Goal: Task Accomplishment & Management: Manage account settings

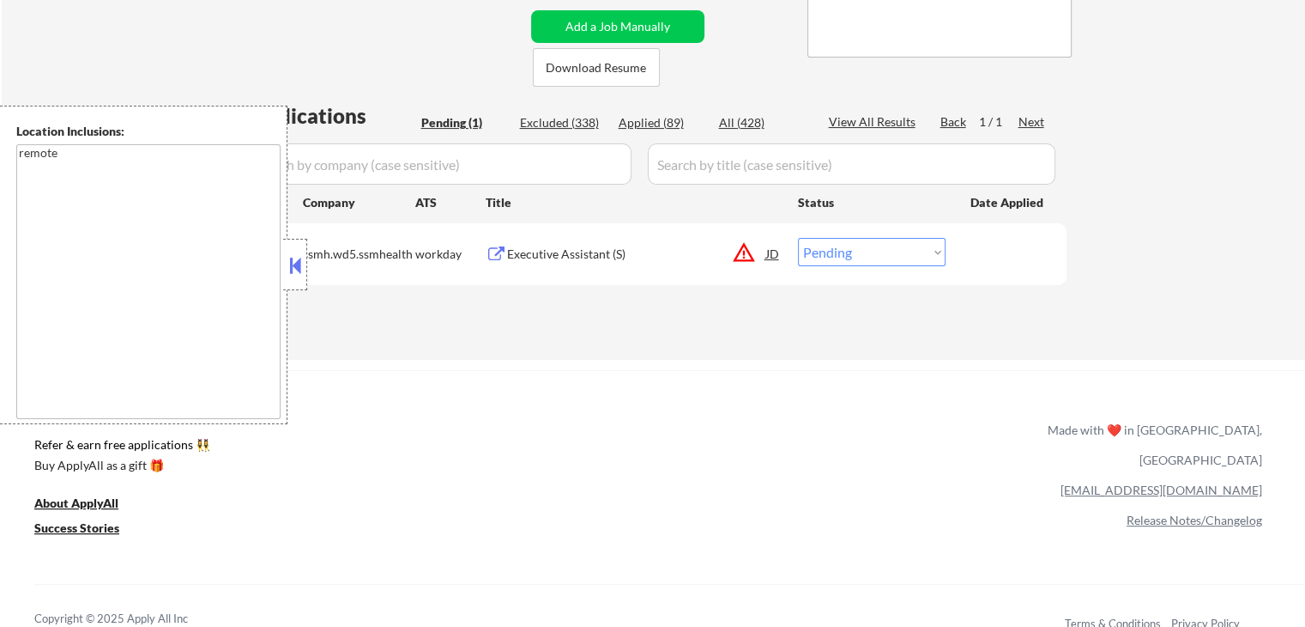
scroll to position [343, 0]
click at [300, 245] on div at bounding box center [295, 264] width 24 height 51
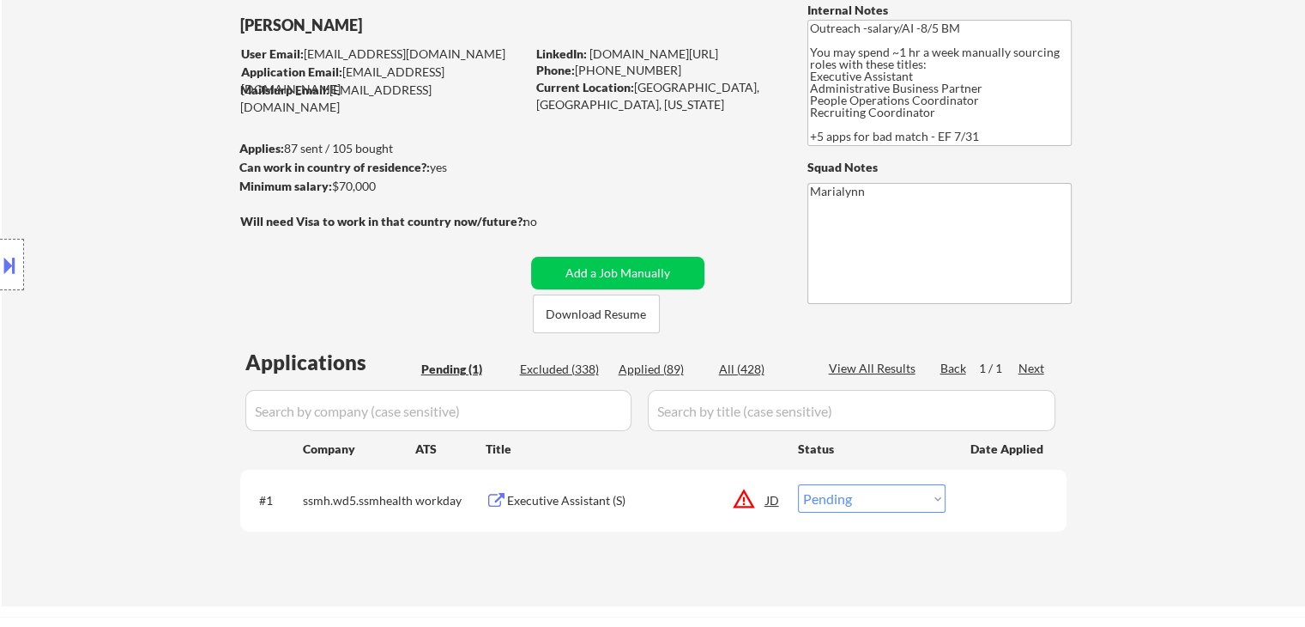
scroll to position [0, 0]
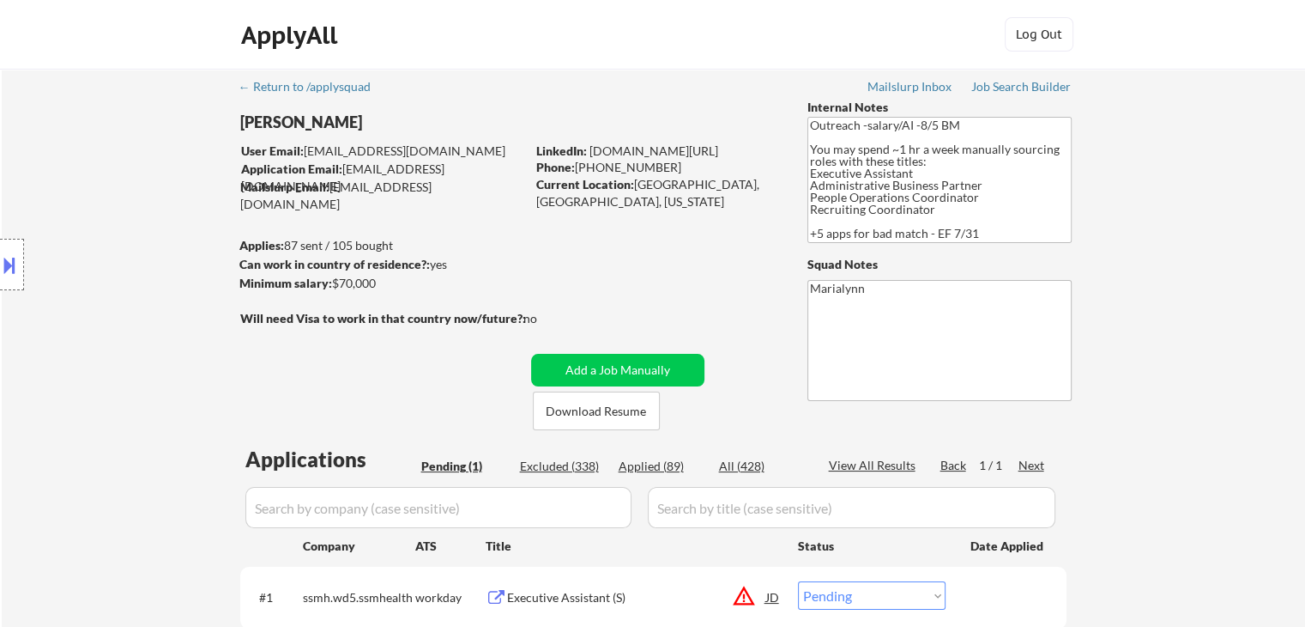
click at [216, 143] on div "Location Inclusions: remote" at bounding box center [153, 265] width 307 height 318
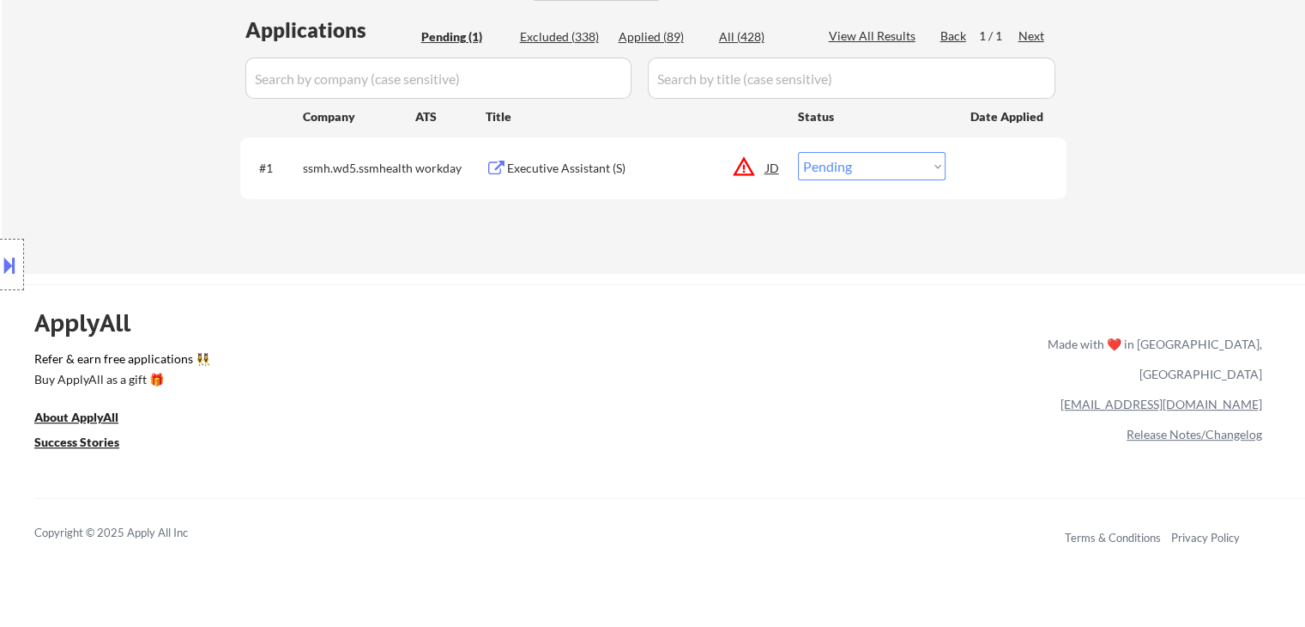
scroll to position [172, 0]
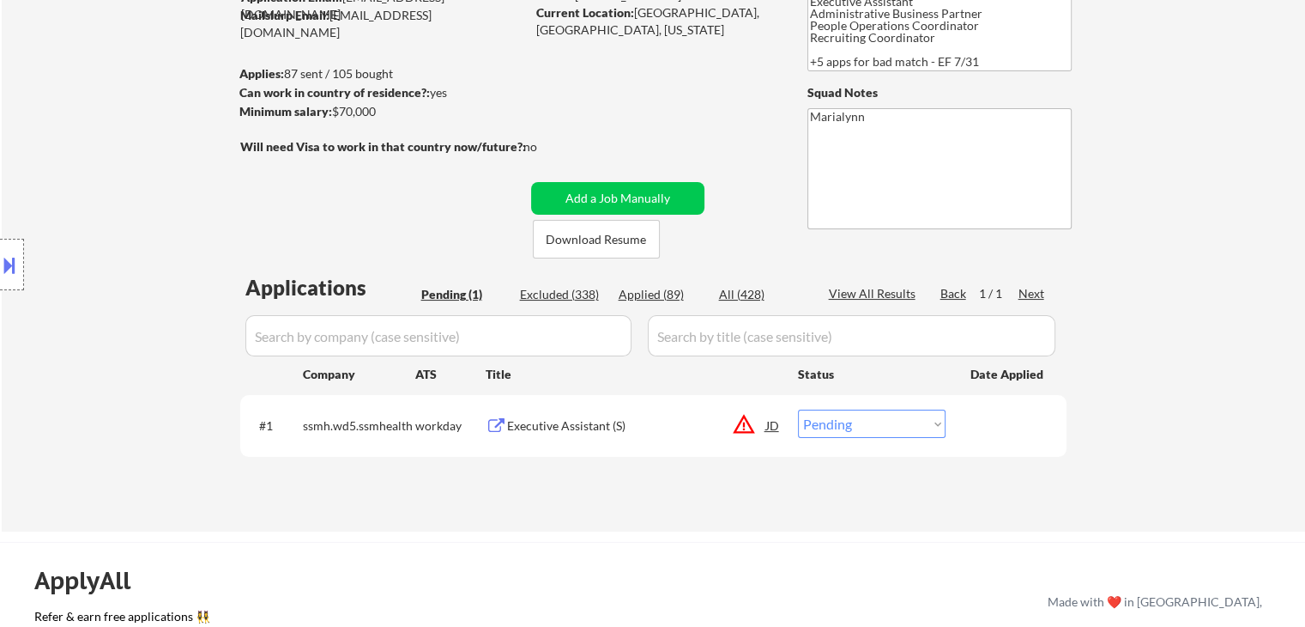
click at [570, 429] on div "Executive Assistant (S)" at bounding box center [636, 425] width 259 height 17
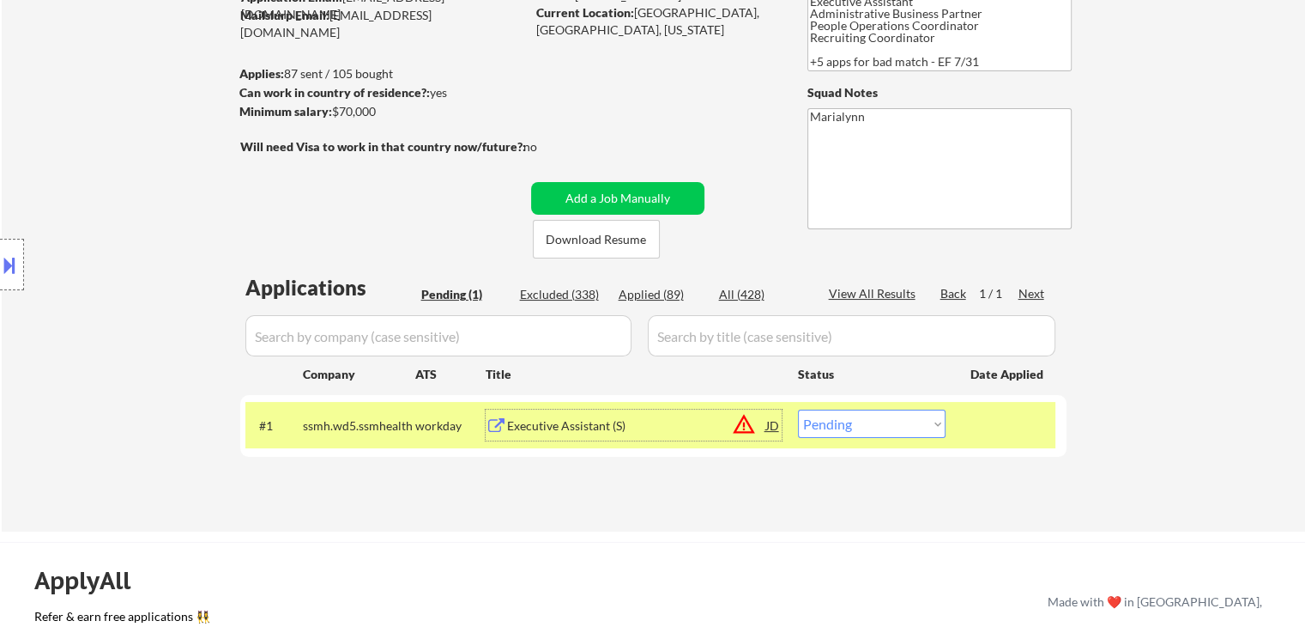
click at [811, 427] on select "Choose an option... Pending Applied Excluded (Questions) Excluded (Expired) Exc…" at bounding box center [872, 423] width 148 height 28
click at [848, 425] on select "Choose an option... Pending Applied Excluded (Questions) Excluded (Expired) Exc…" at bounding box center [872, 423] width 148 height 28
select select ""applied""
click at [798, 409] on select "Choose an option... Pending Applied Excluded (Questions) Excluded (Expired) Exc…" at bounding box center [872, 423] width 148 height 28
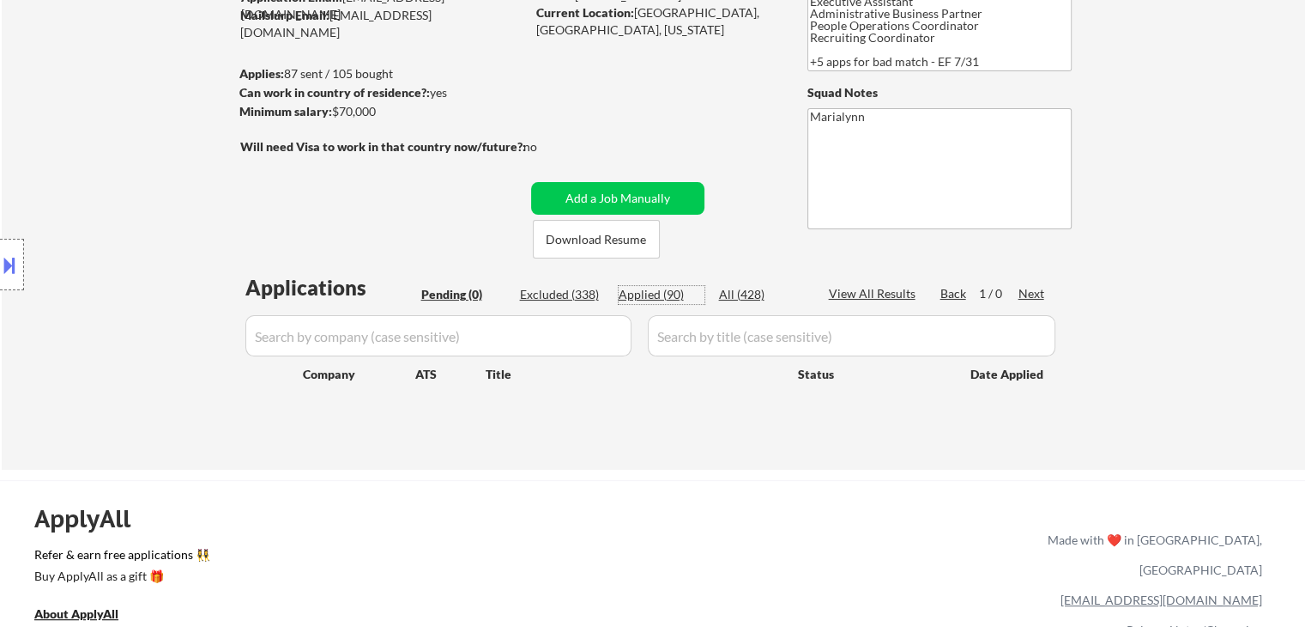
click at [662, 294] on div "Applied (90)" at bounding box center [662, 294] width 86 height 17
select select ""applied""
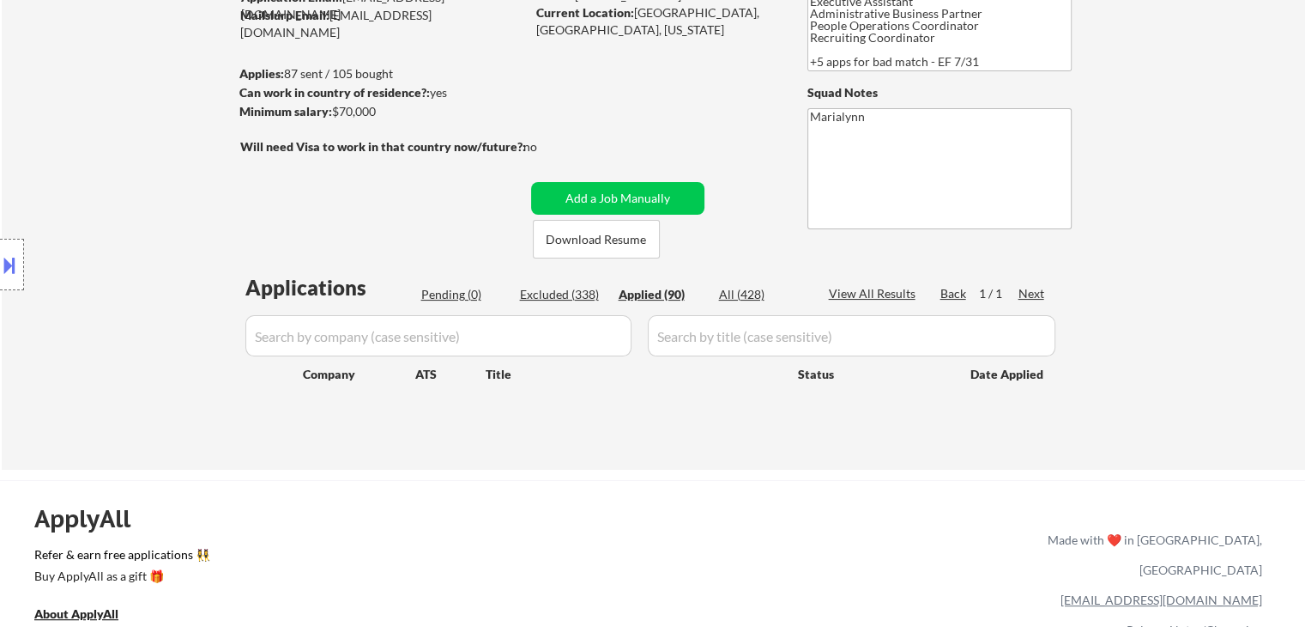
select select ""applied""
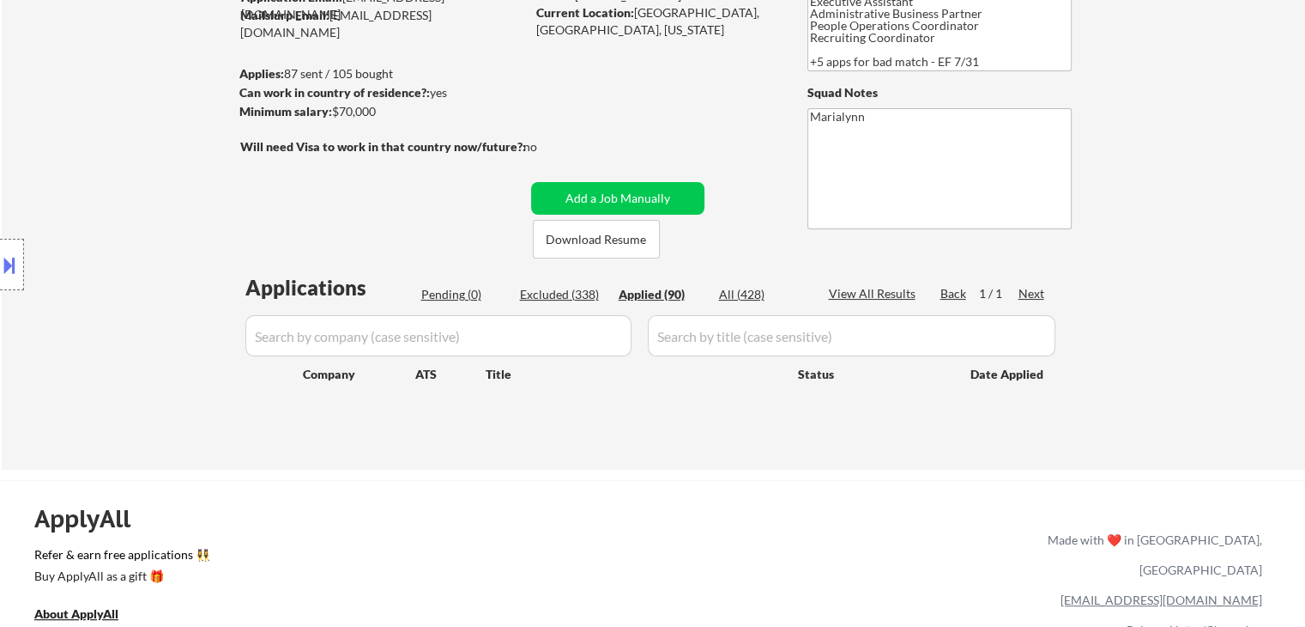
select select ""applied""
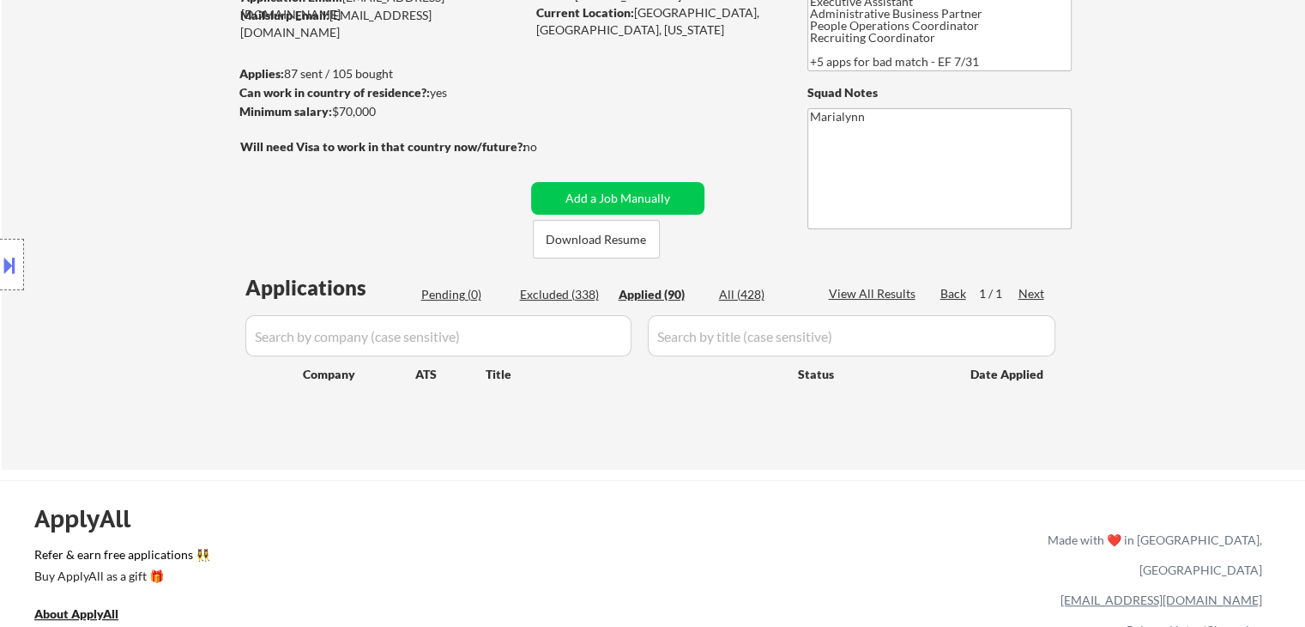
select select ""applied""
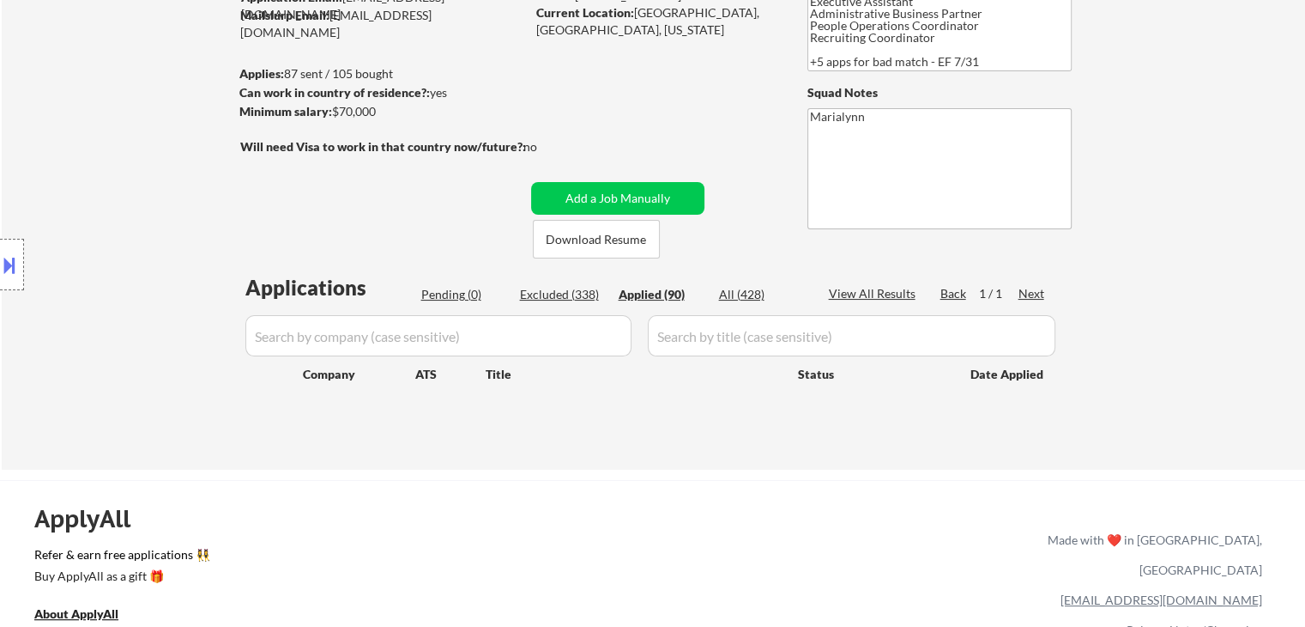
select select ""applied""
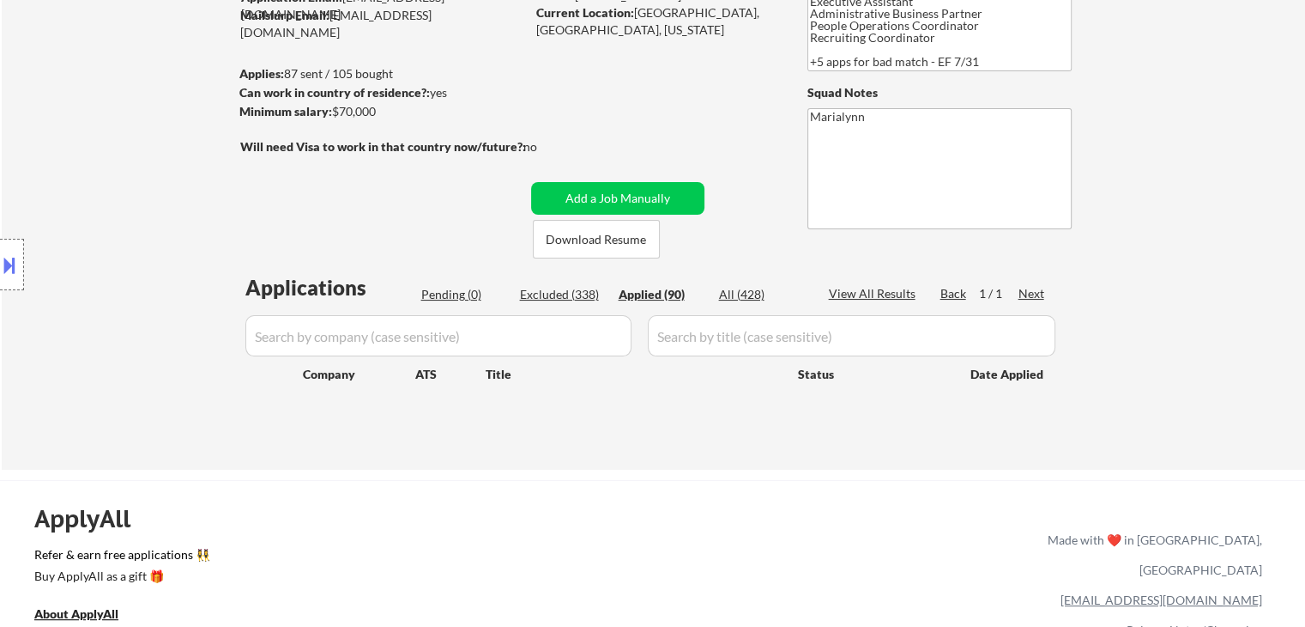
select select ""applied""
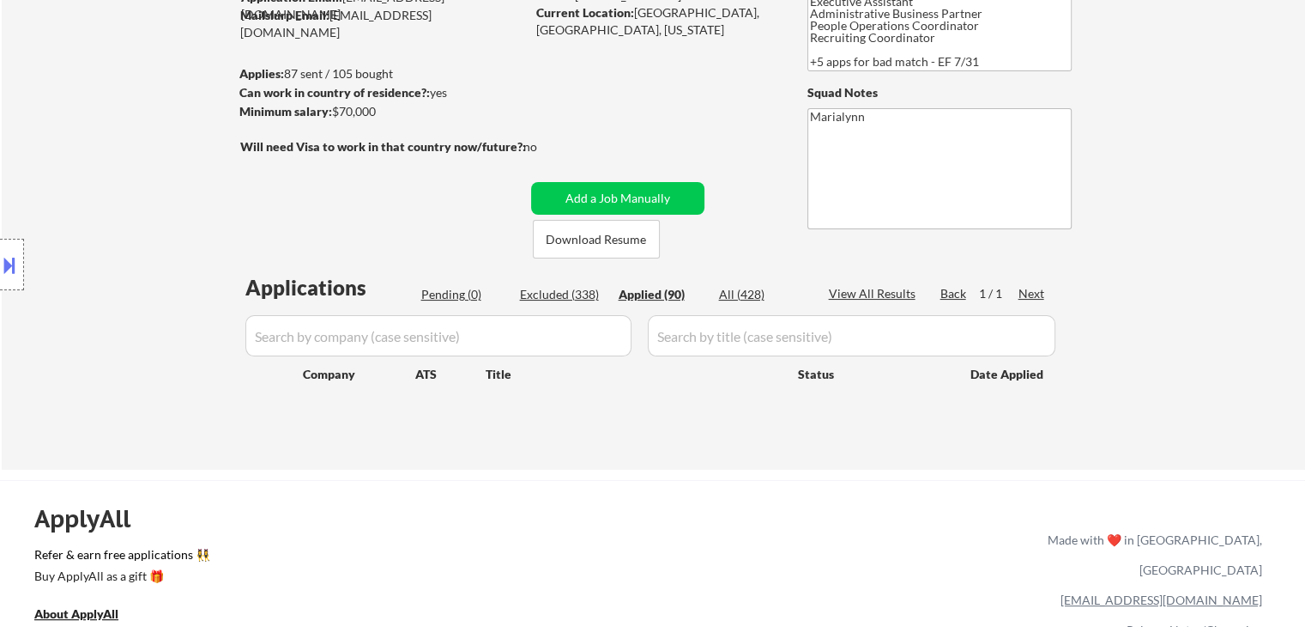
select select ""applied""
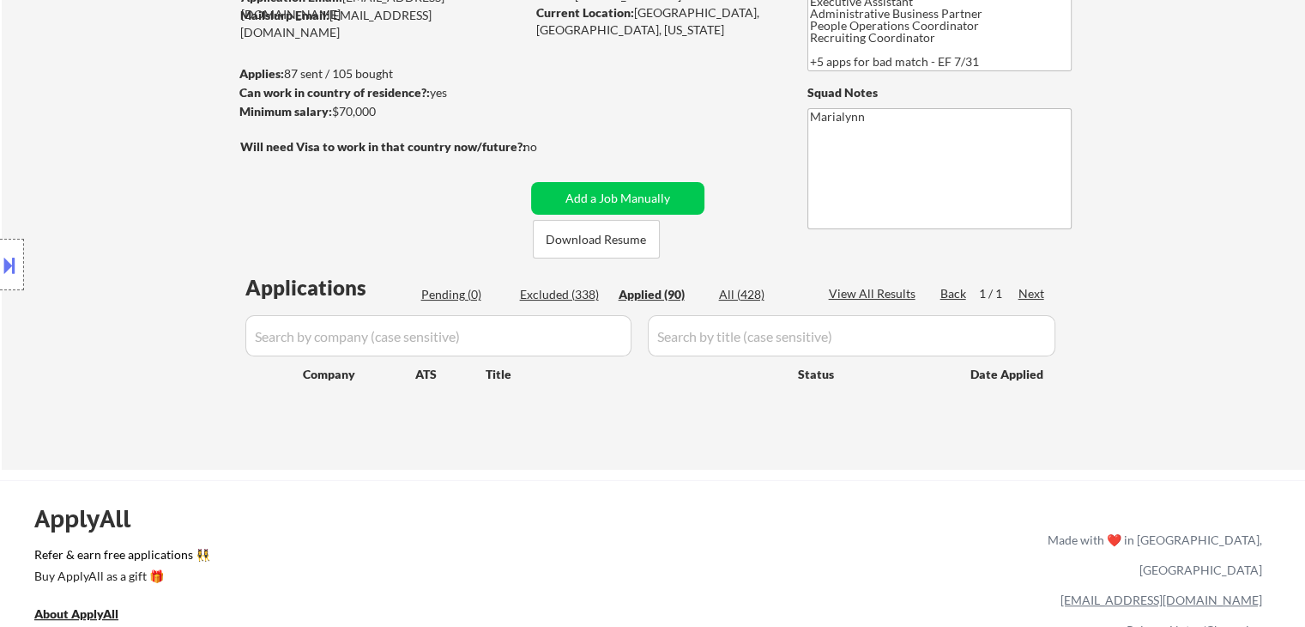
select select ""applied""
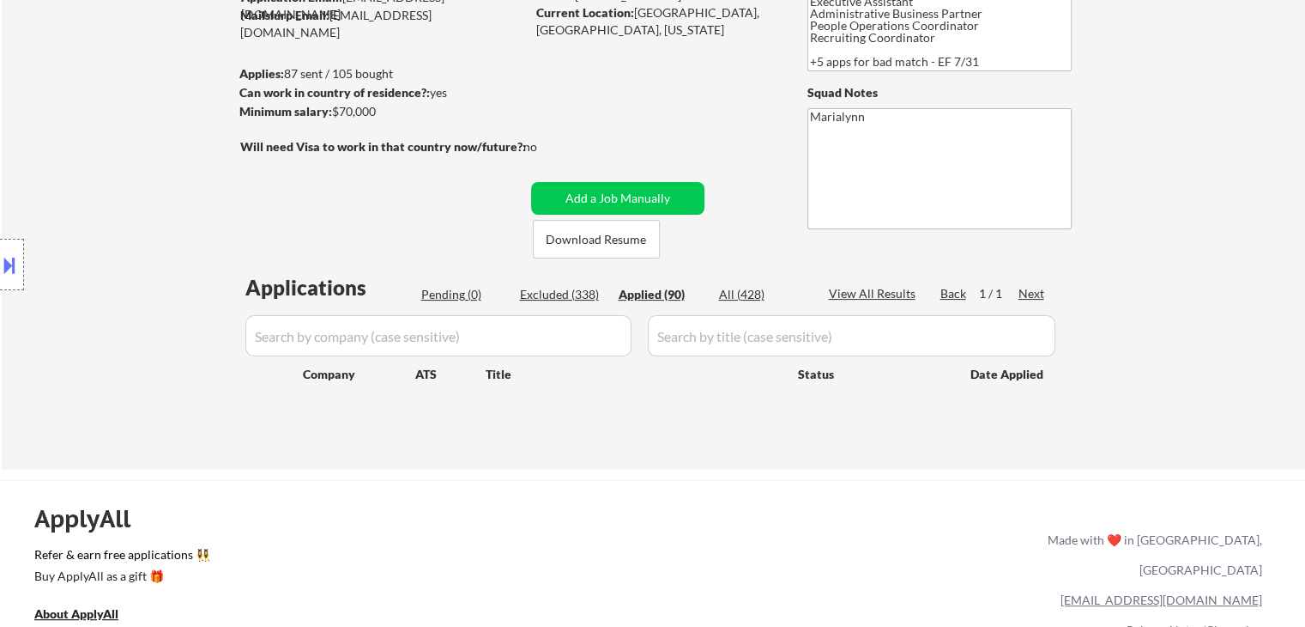
select select ""applied""
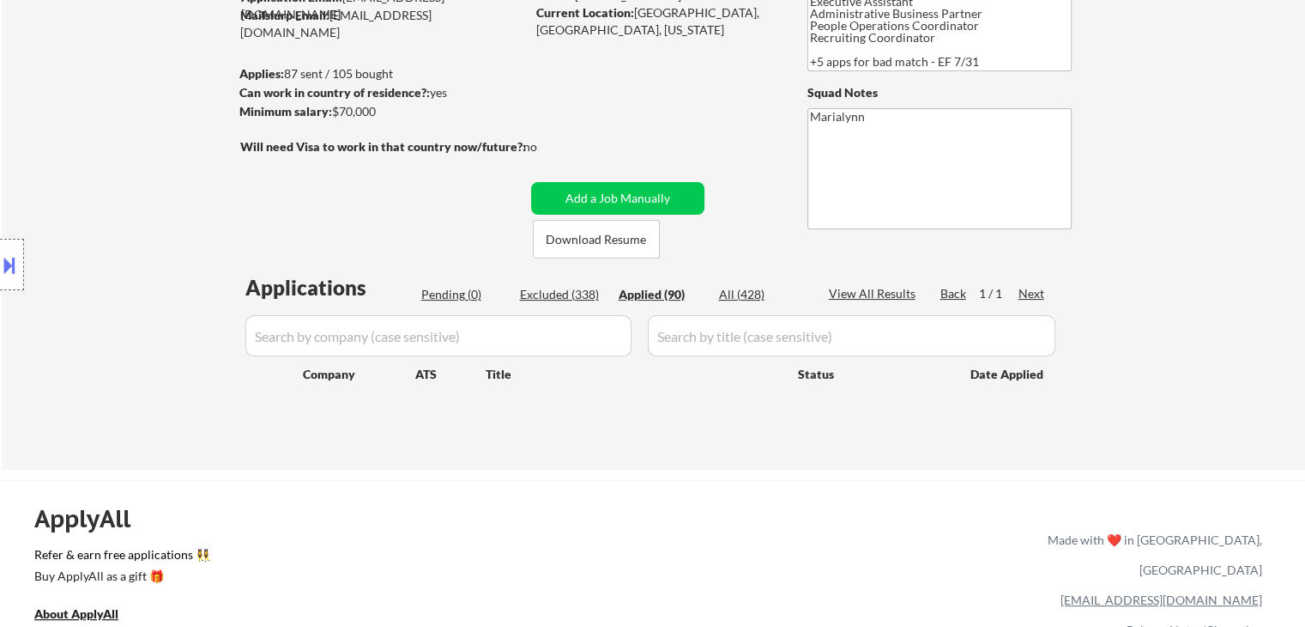
select select ""applied""
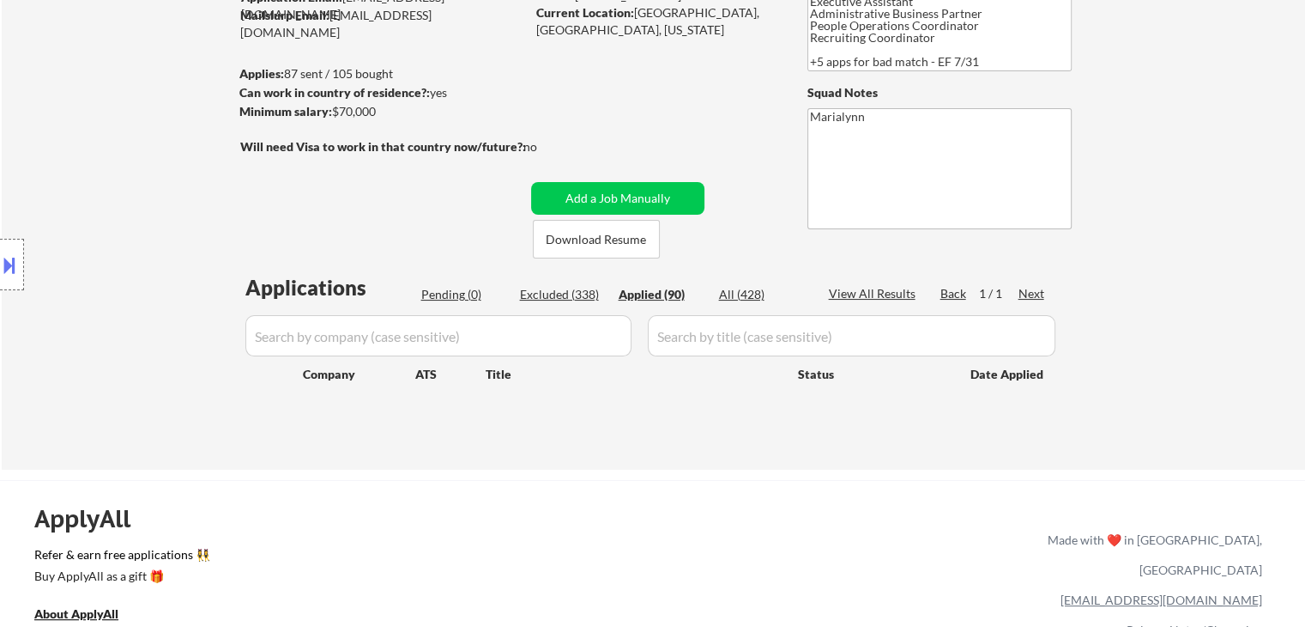
select select ""applied""
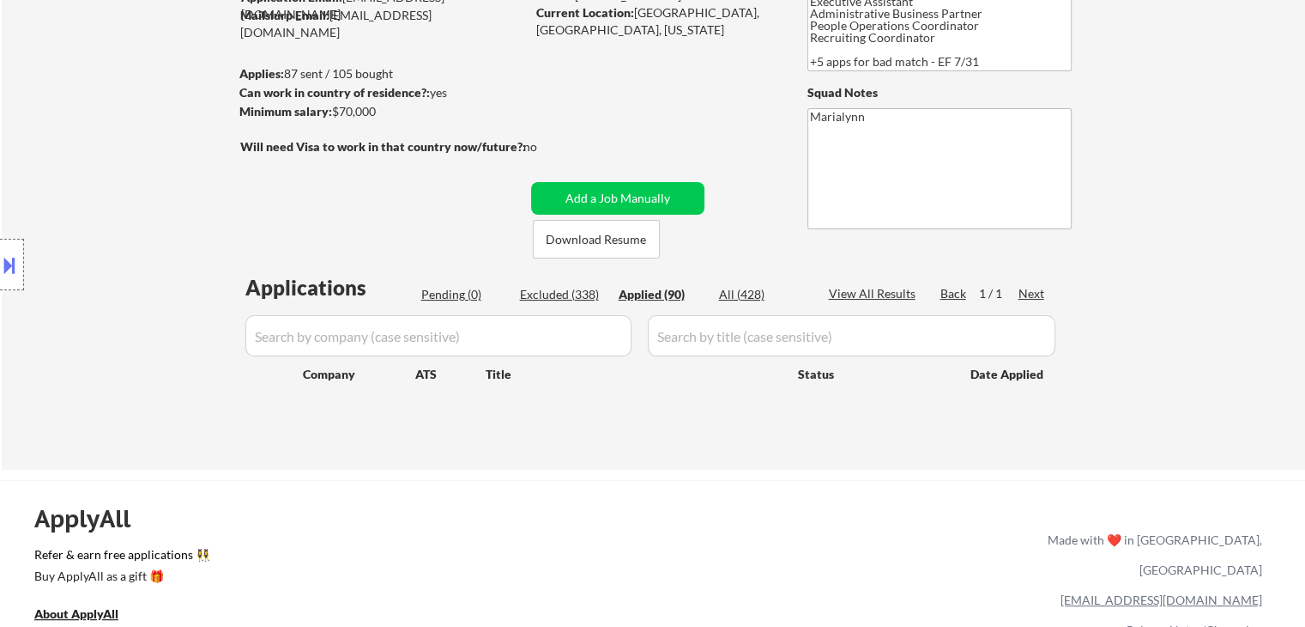
select select ""applied""
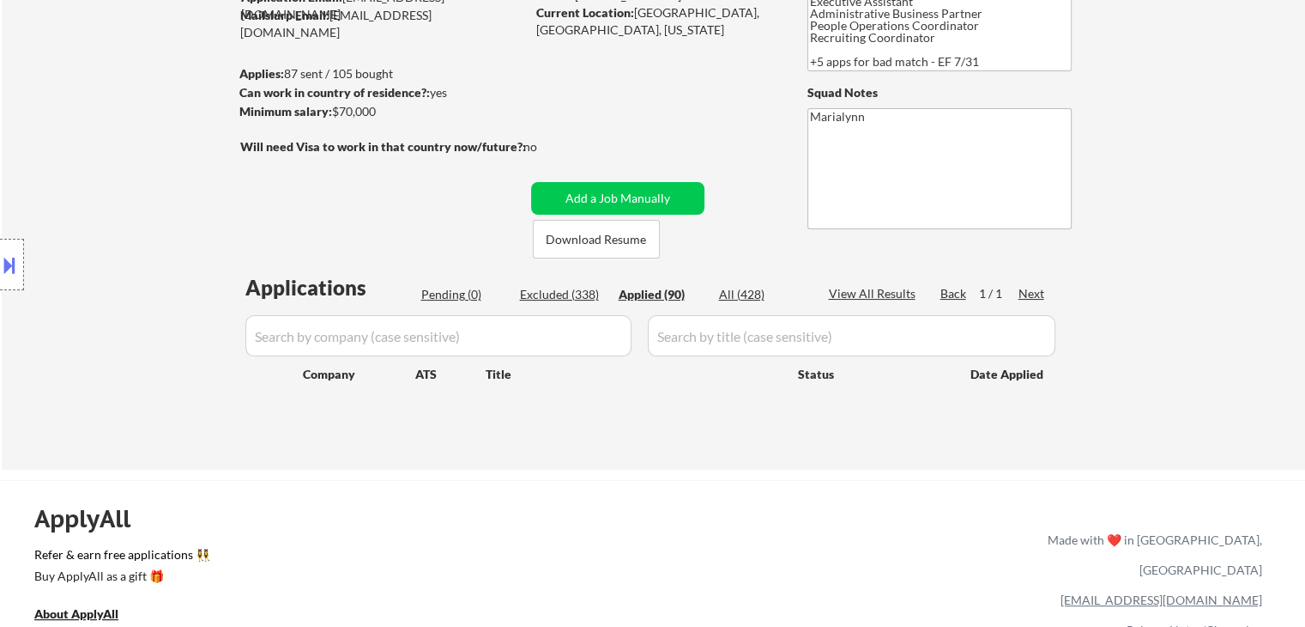
select select ""applied""
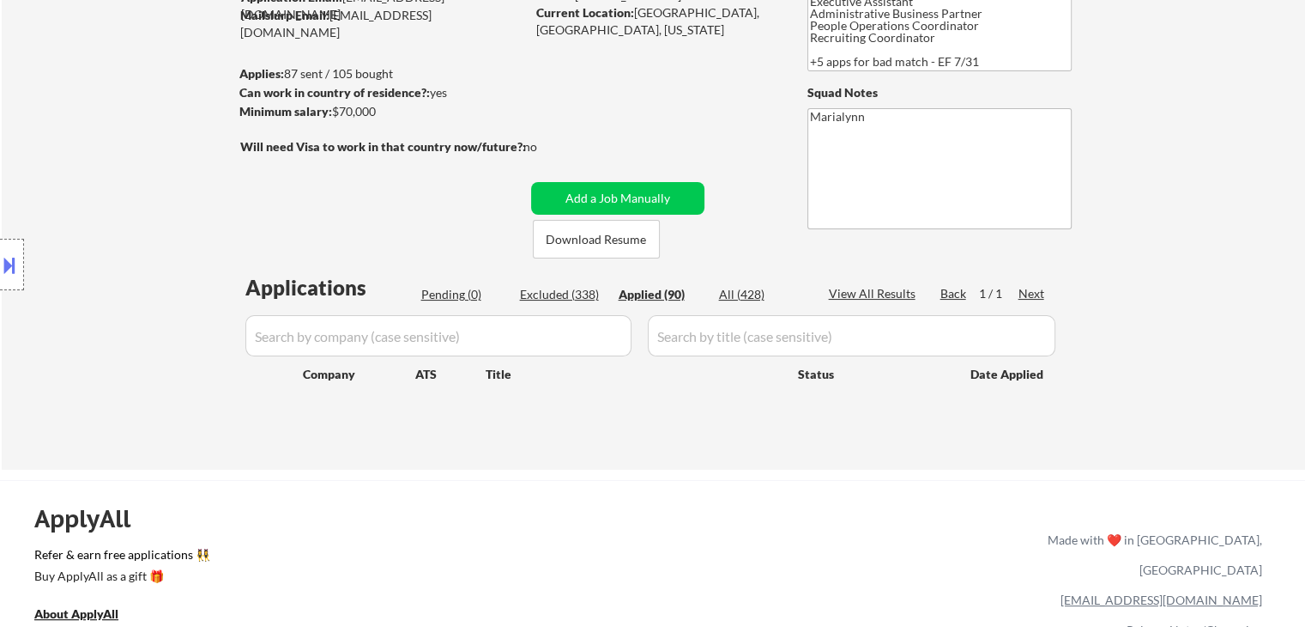
select select ""applied""
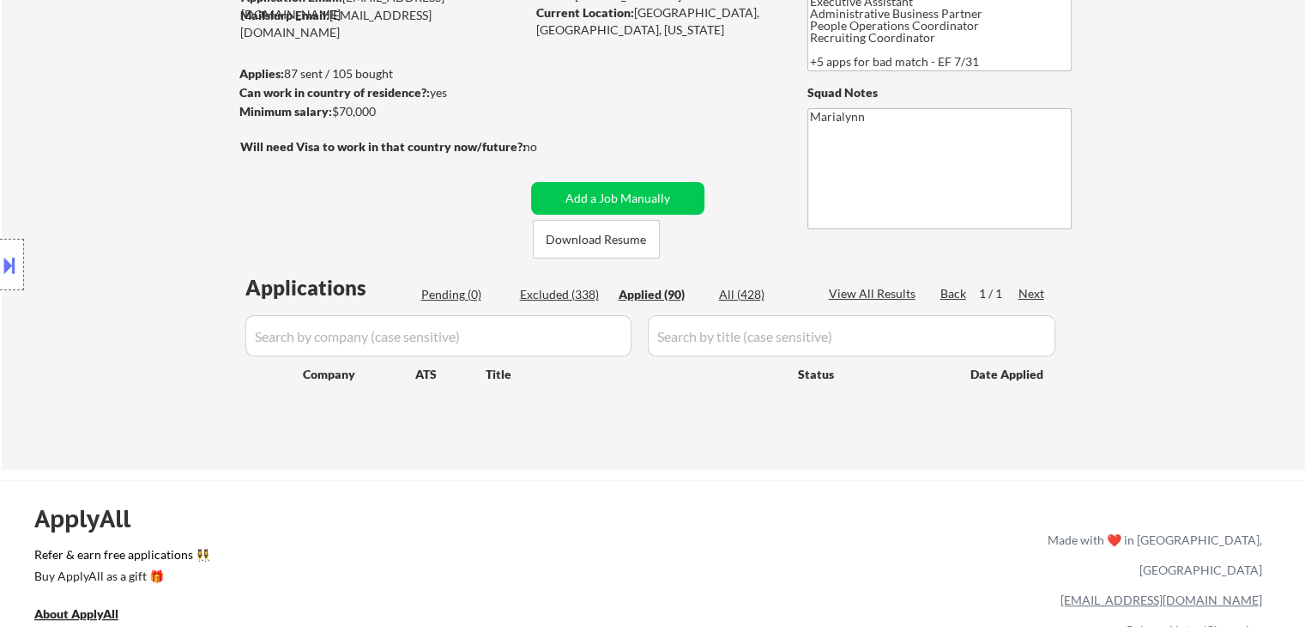
select select ""applied""
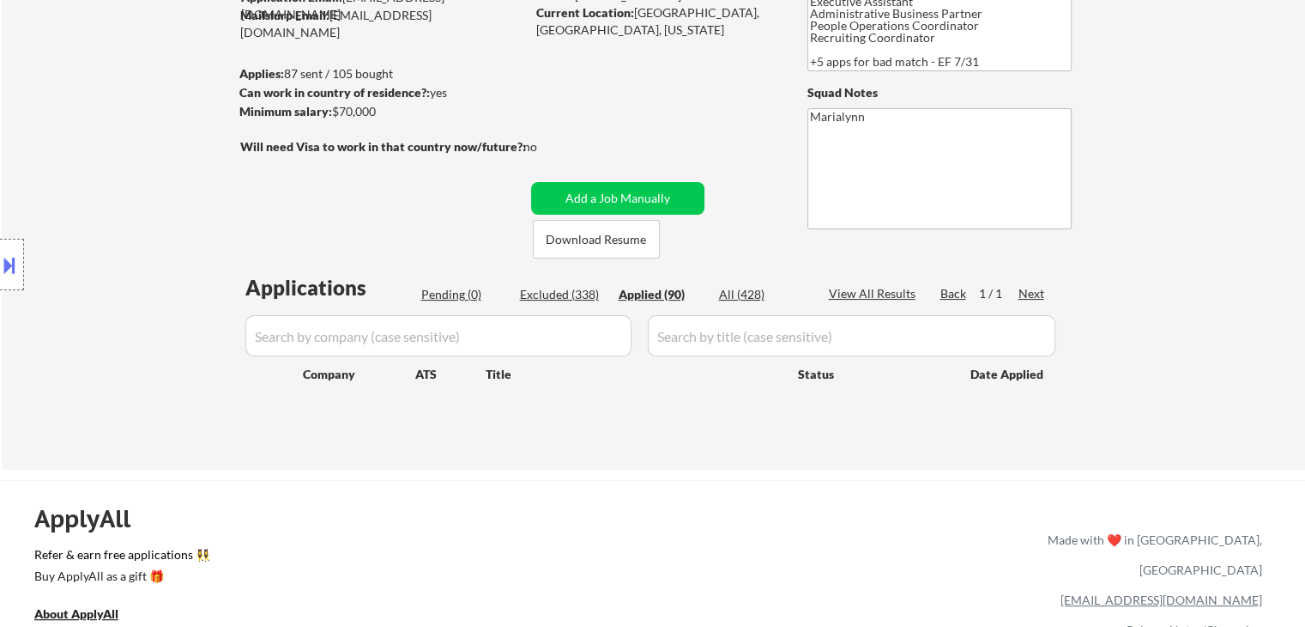
select select ""applied""
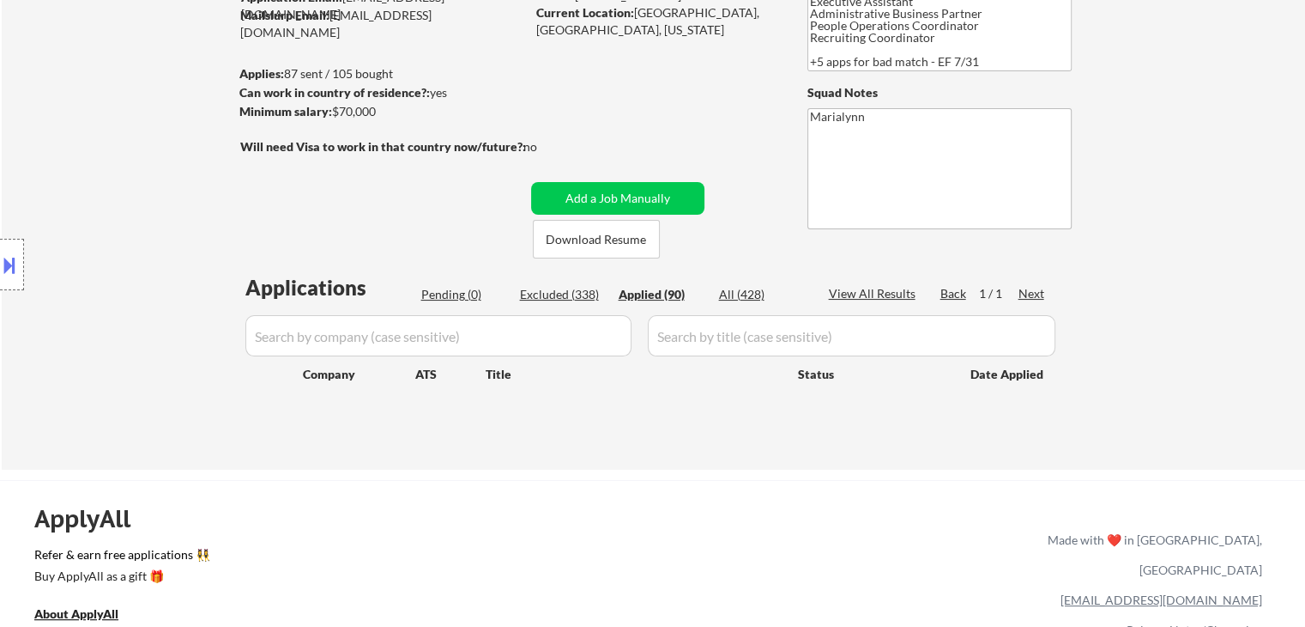
select select ""applied""
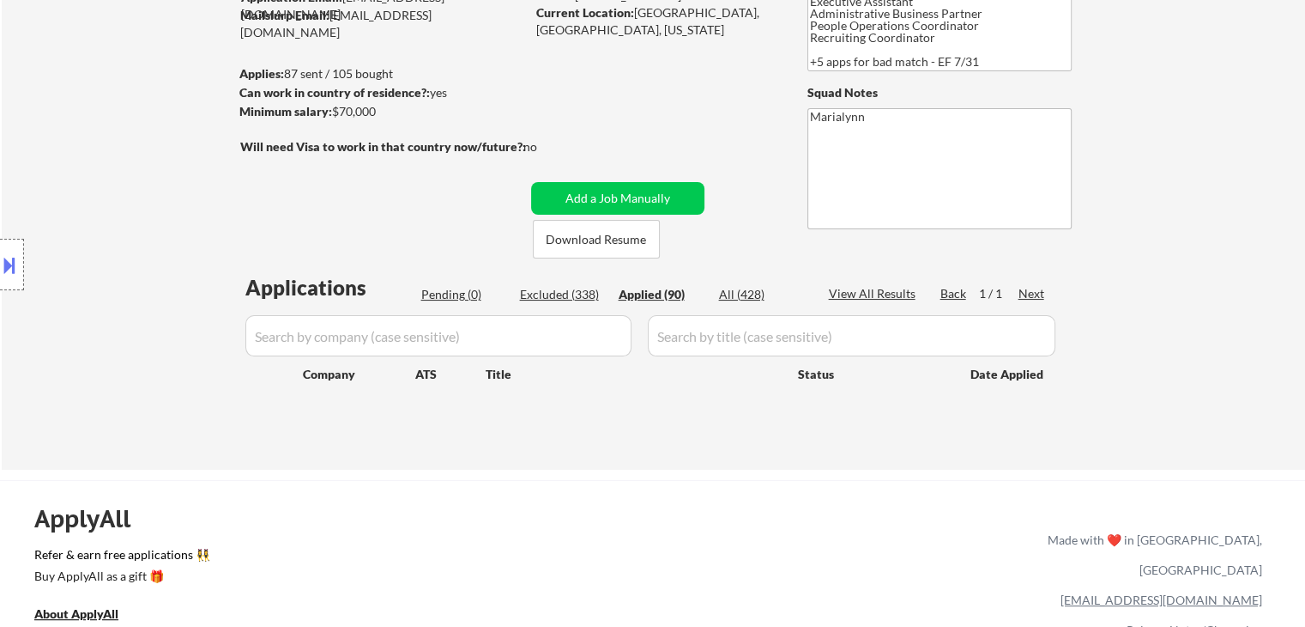
select select ""applied""
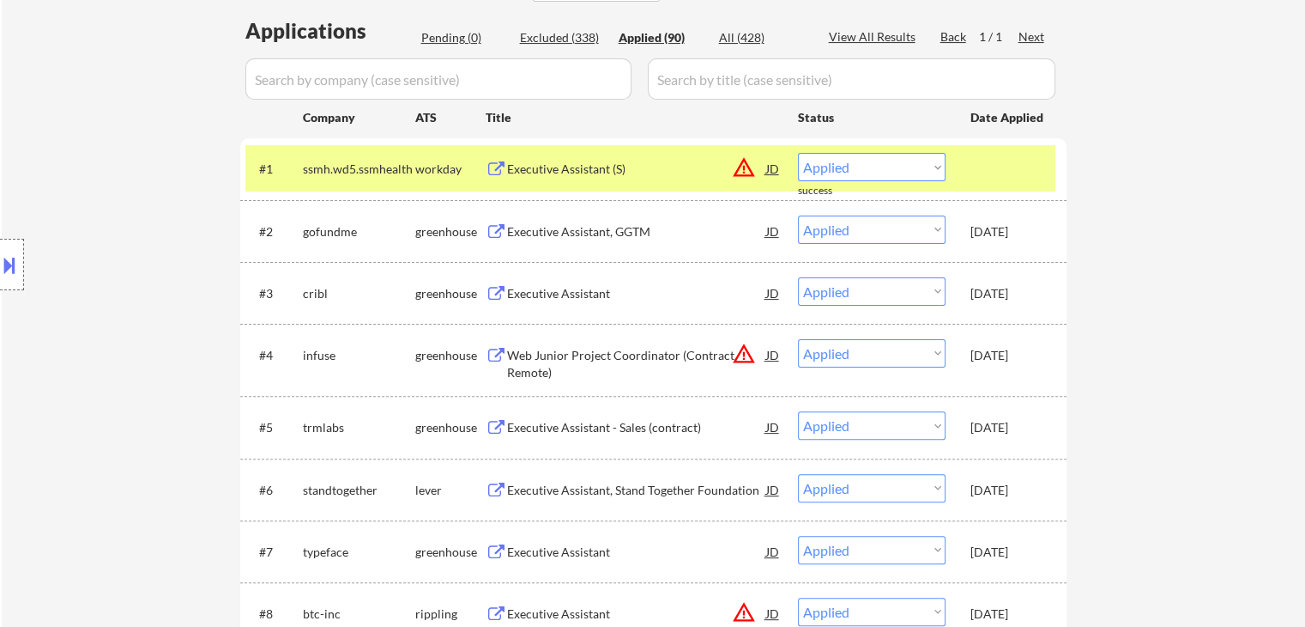
scroll to position [429, 0]
click at [995, 291] on div "Oct 3, 2025" at bounding box center [1009, 292] width 76 height 17
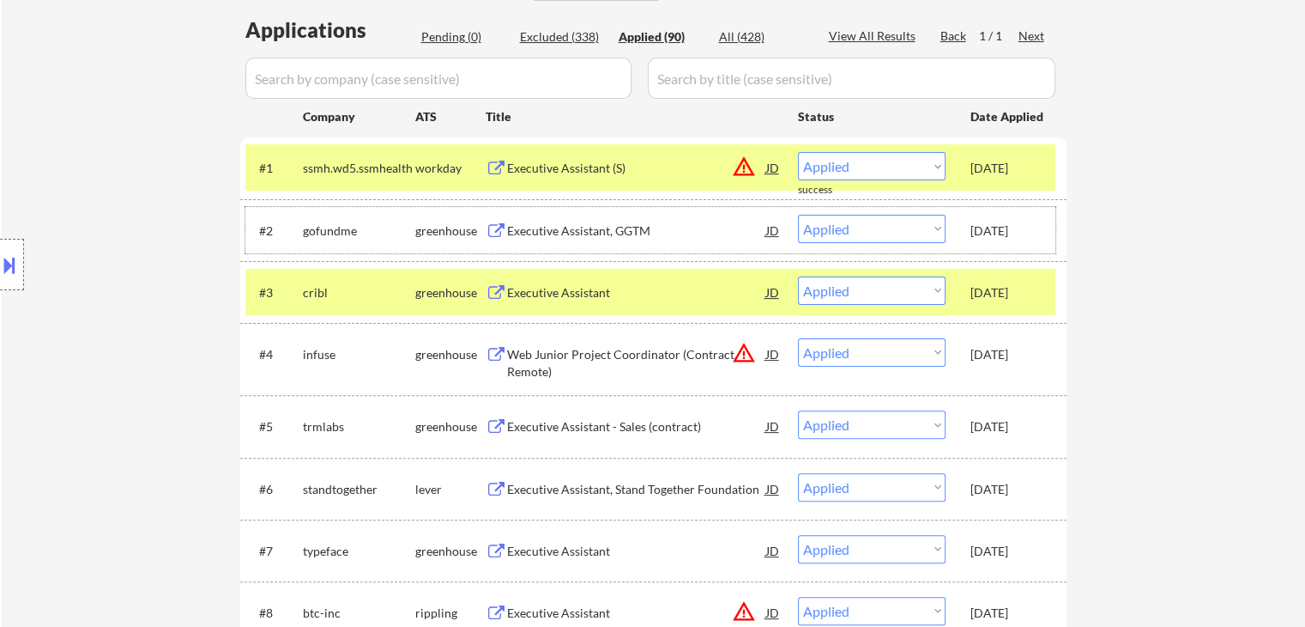
drag, startPoint x: 979, startPoint y: 224, endPoint x: 886, endPoint y: 207, distance: 95.1
click at [977, 224] on div "Oct 3, 2025" at bounding box center [1009, 230] width 76 height 17
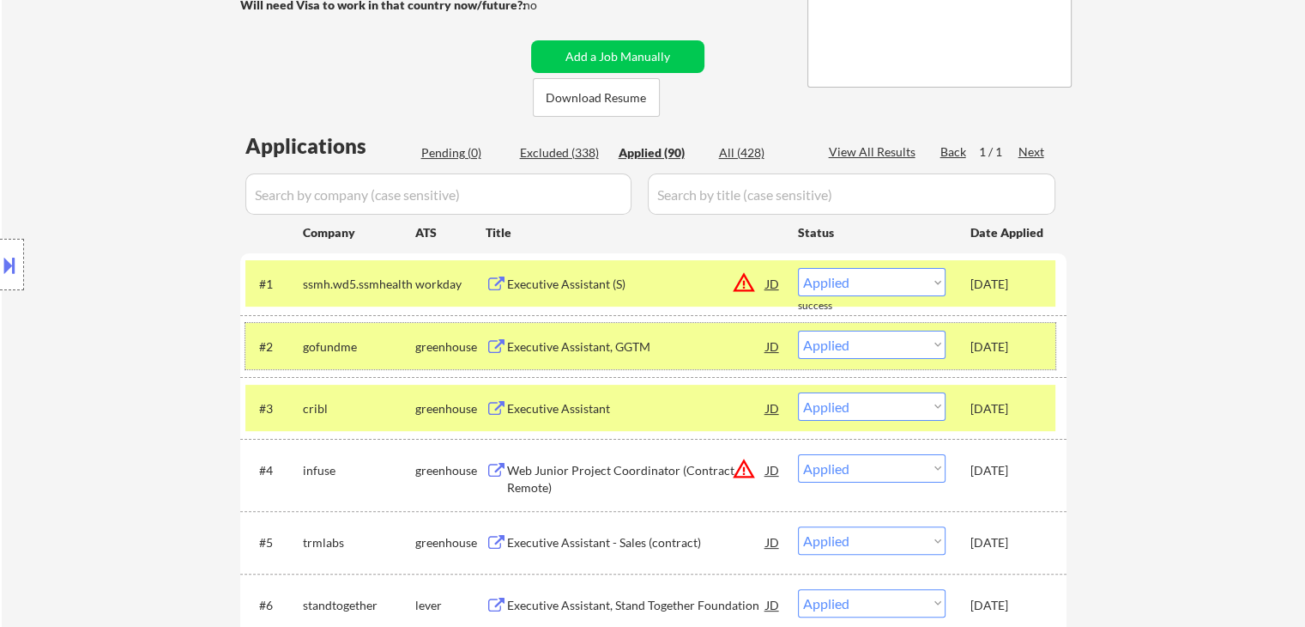
scroll to position [86, 0]
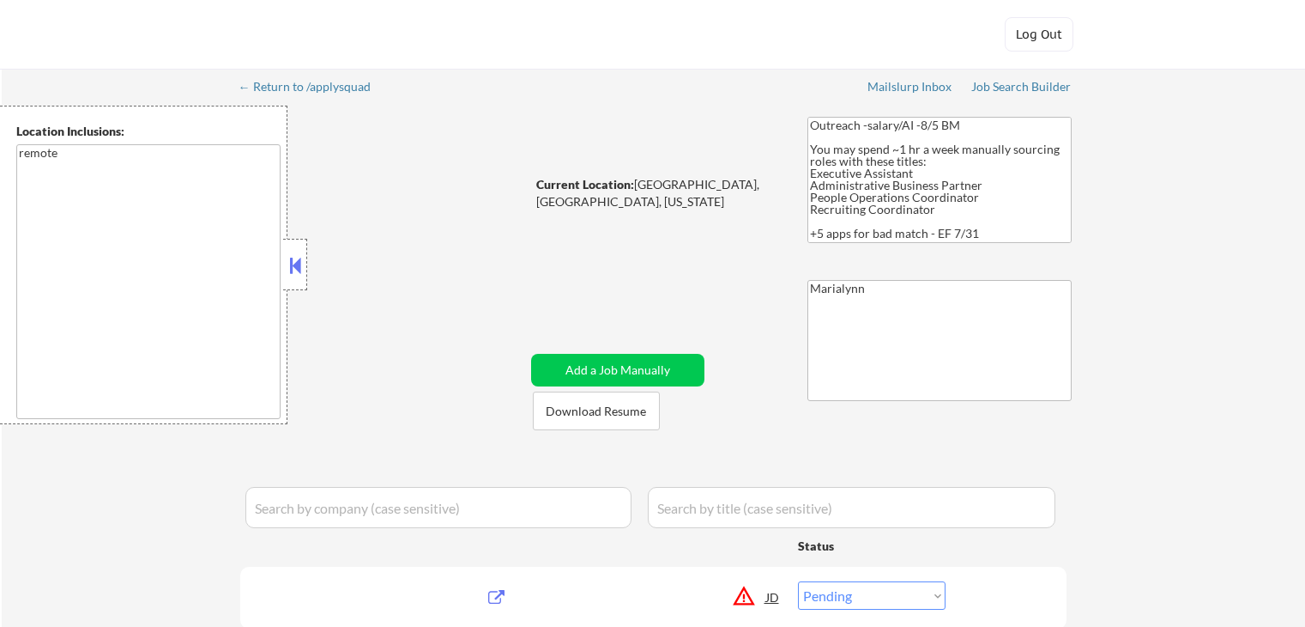
select select ""pending""
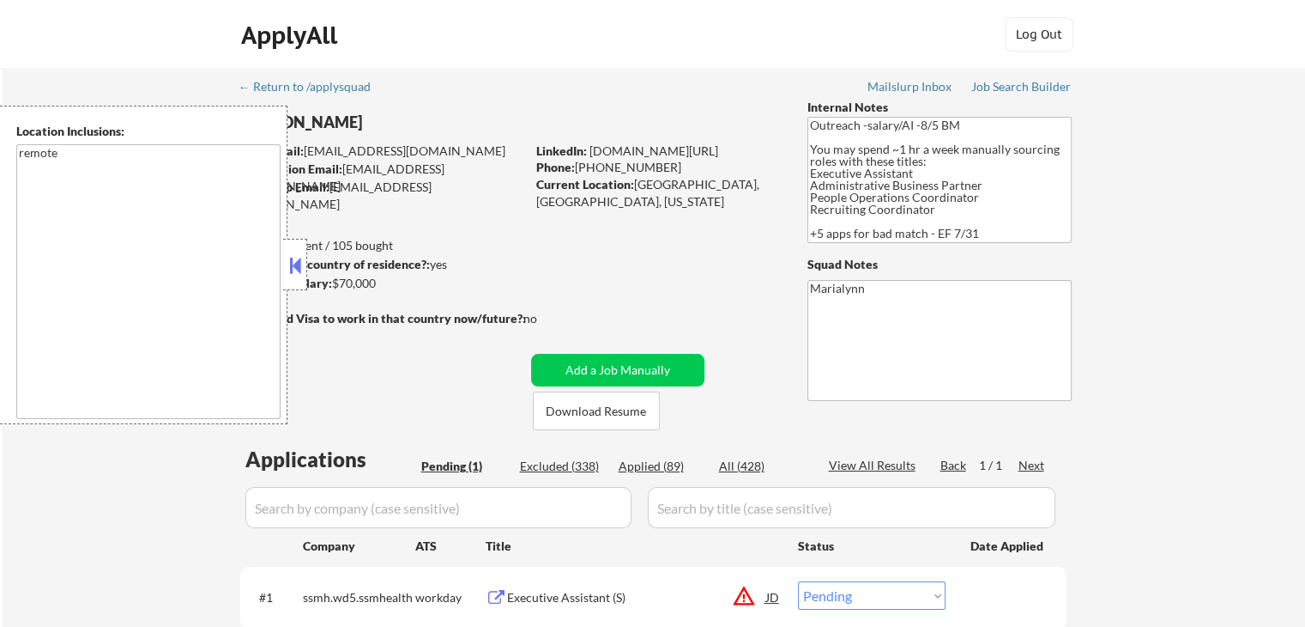
click at [294, 256] on button at bounding box center [295, 265] width 19 height 26
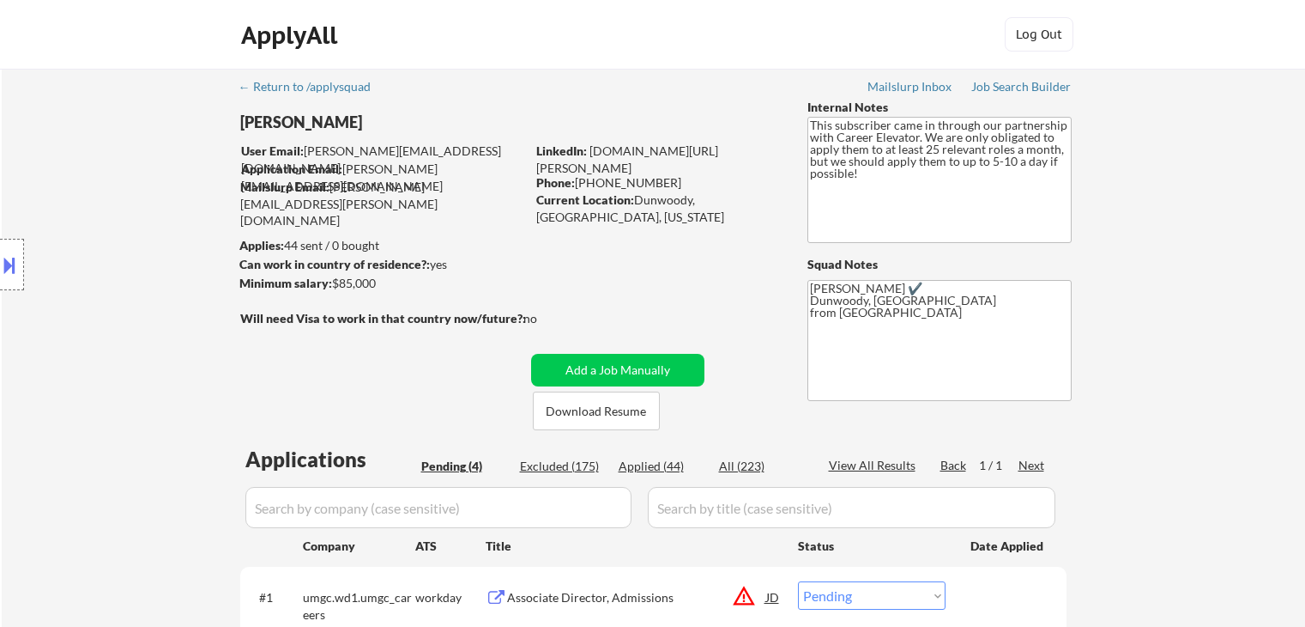
select select ""pending""
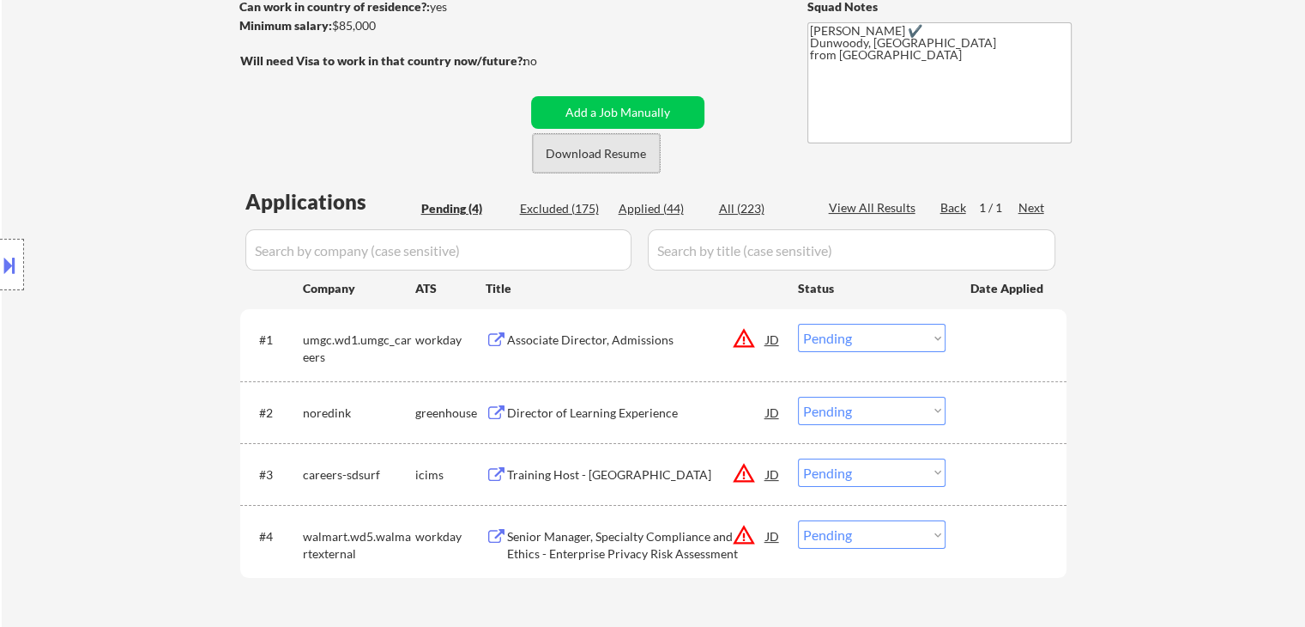
drag, startPoint x: 628, startPoint y: 156, endPoint x: 584, endPoint y: 171, distance: 47.0
click at [630, 158] on button "Download Resume" at bounding box center [596, 153] width 127 height 39
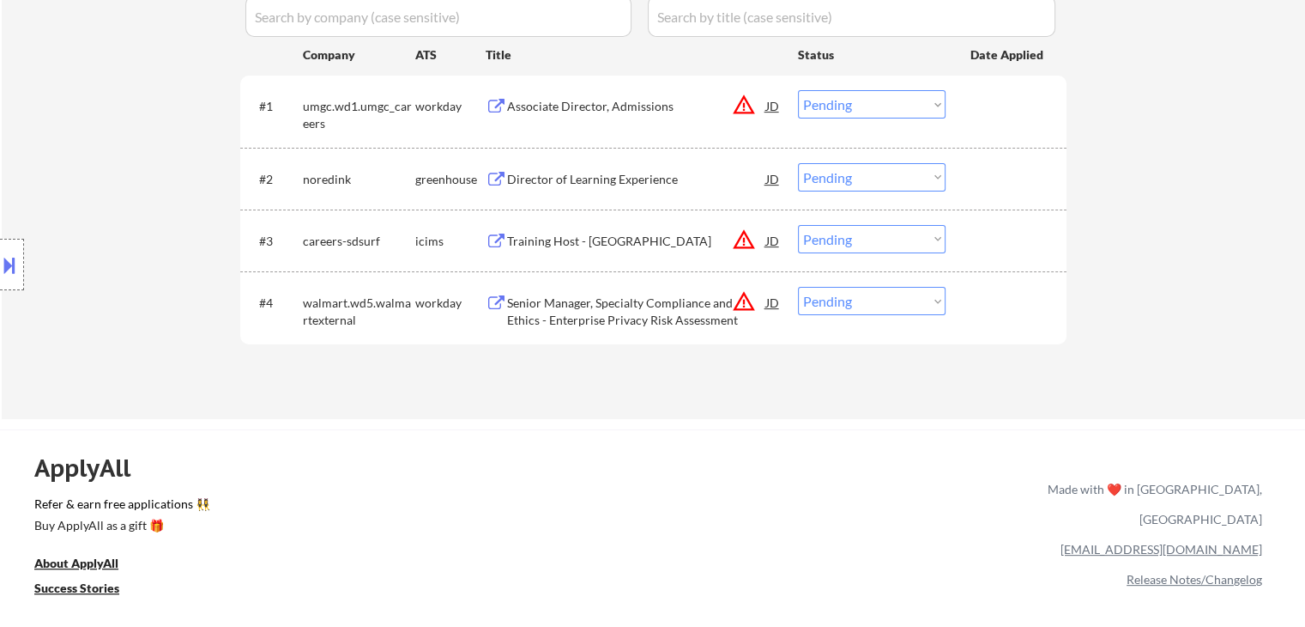
scroll to position [515, 0]
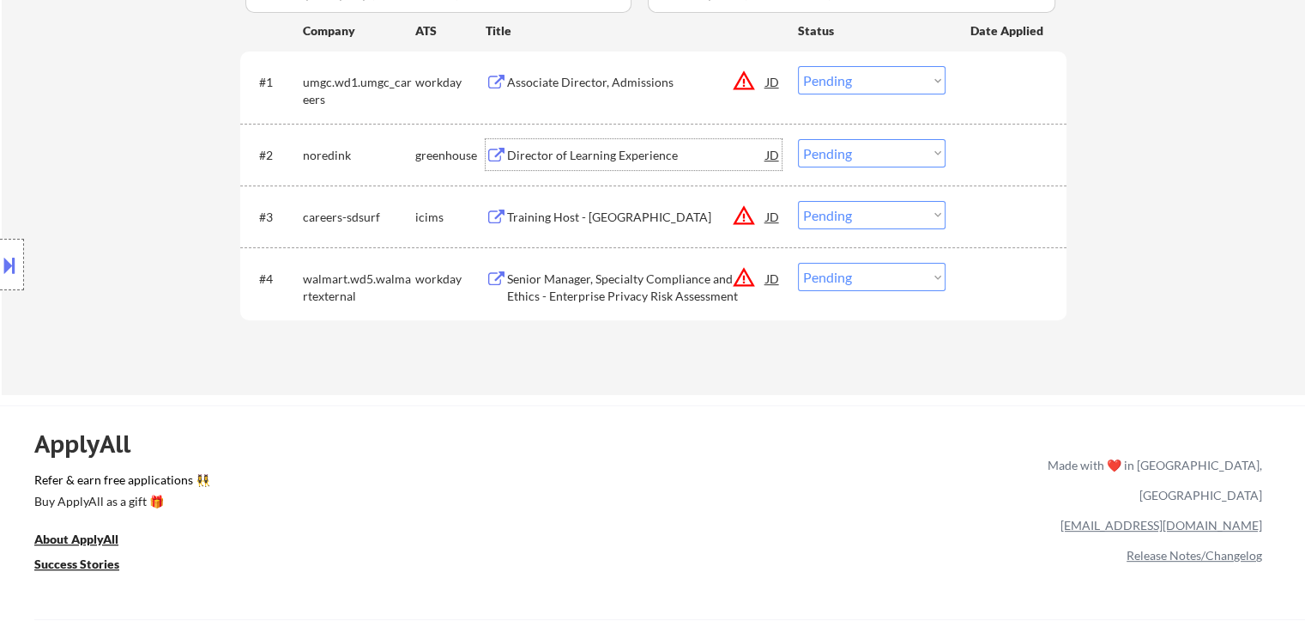
click at [602, 156] on div "Director of Learning Experience" at bounding box center [636, 155] width 259 height 17
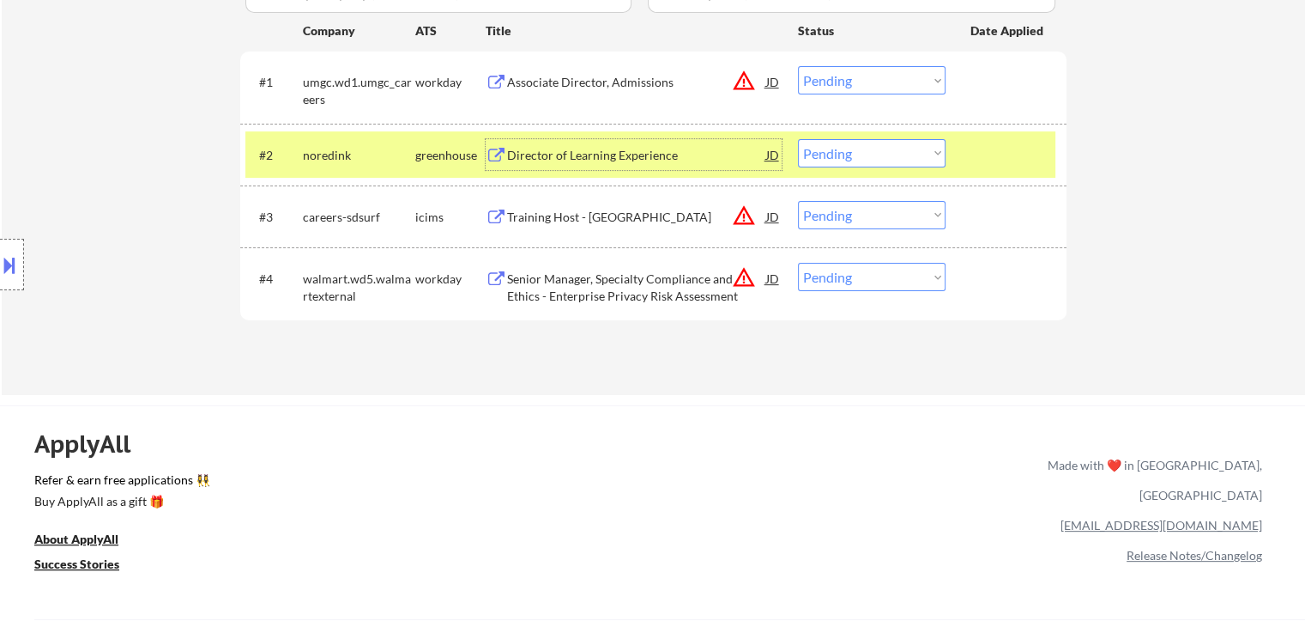
click at [854, 159] on select "Choose an option... Pending Applied Excluded (Questions) Excluded (Expired) Exc…" at bounding box center [872, 153] width 148 height 28
click at [798, 139] on select "Choose an option... Pending Applied Excluded (Questions) Excluded (Expired) Exc…" at bounding box center [872, 153] width 148 height 28
select select ""pending""
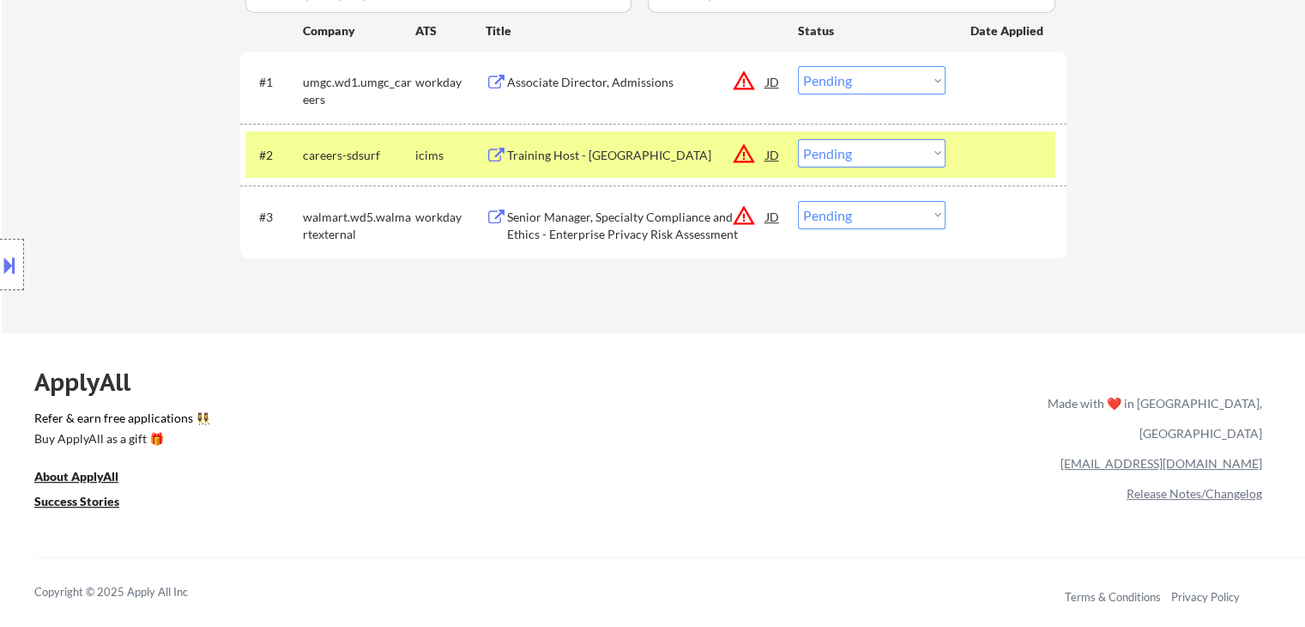
click at [449, 160] on div "icims" at bounding box center [450, 155] width 70 height 17
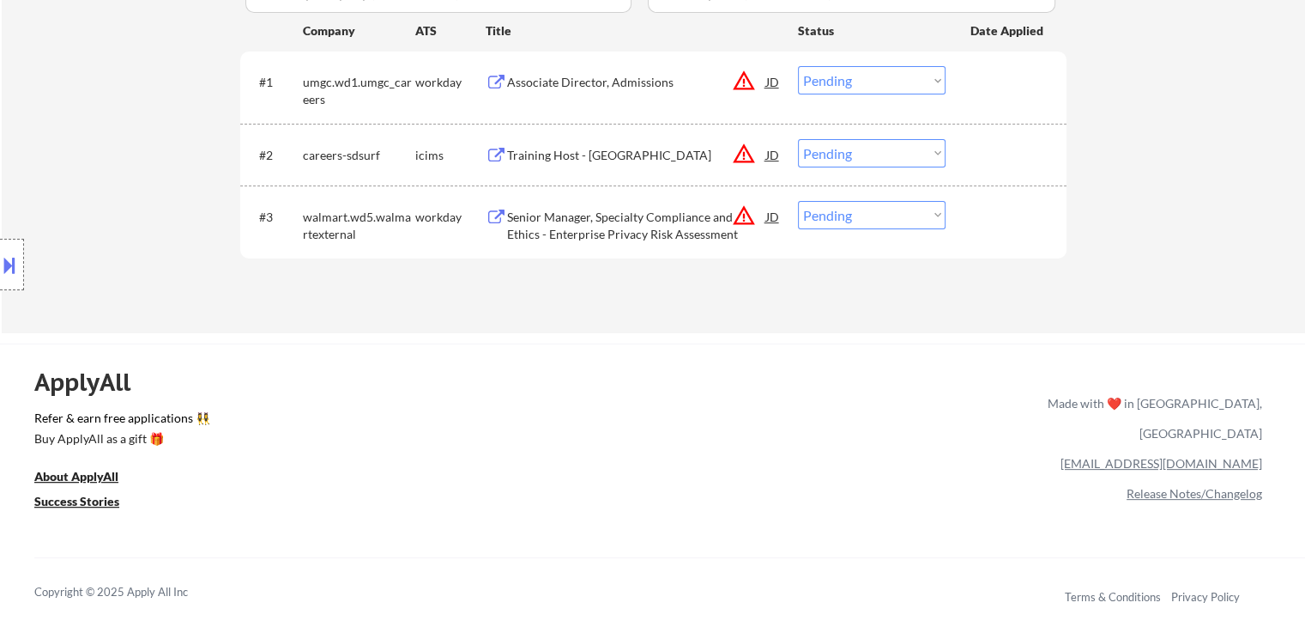
click at [583, 215] on div "Senior Manager, Specialty Compliance and Ethics - Enterprise Privacy Risk Asses…" at bounding box center [636, 225] width 259 height 33
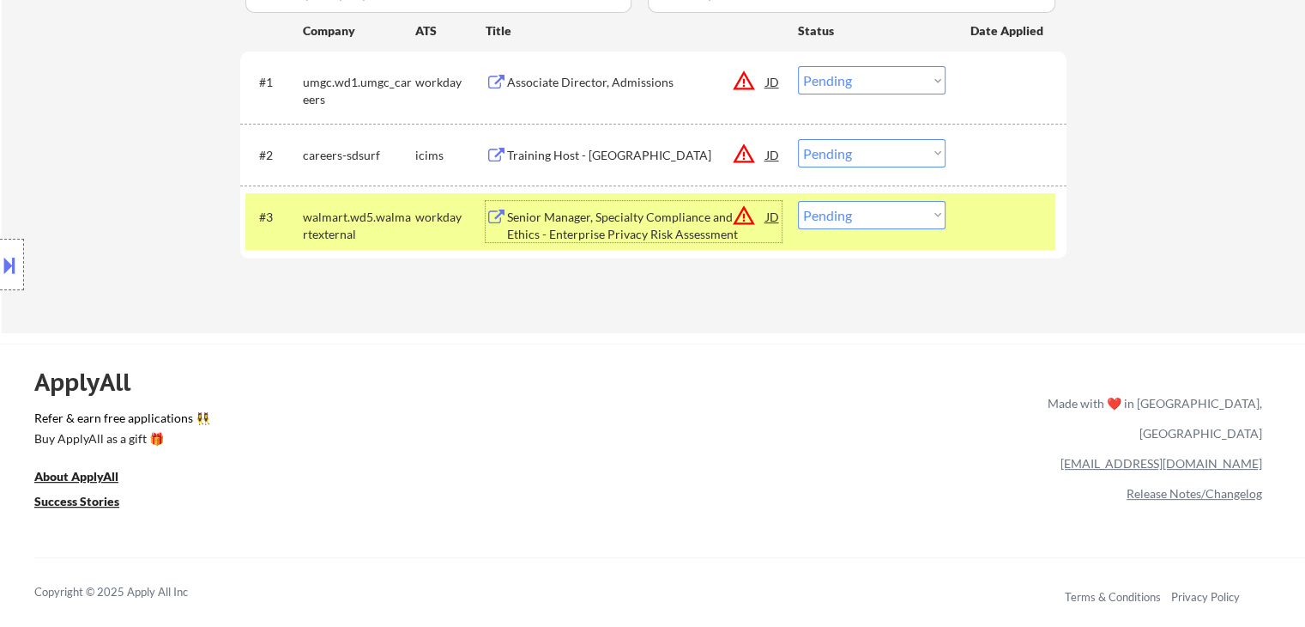
drag, startPoint x: 860, startPoint y: 209, endPoint x: 875, endPoint y: 227, distance: 23.2
click at [860, 210] on select "Choose an option... Pending Applied Excluded (Questions) Excluded (Expired) Exc…" at bounding box center [872, 215] width 148 height 28
select select ""excluded__bad_match_""
click at [798, 201] on select "Choose an option... Pending Applied Excluded (Questions) Excluded (Expired) Exc…" at bounding box center [872, 215] width 148 height 28
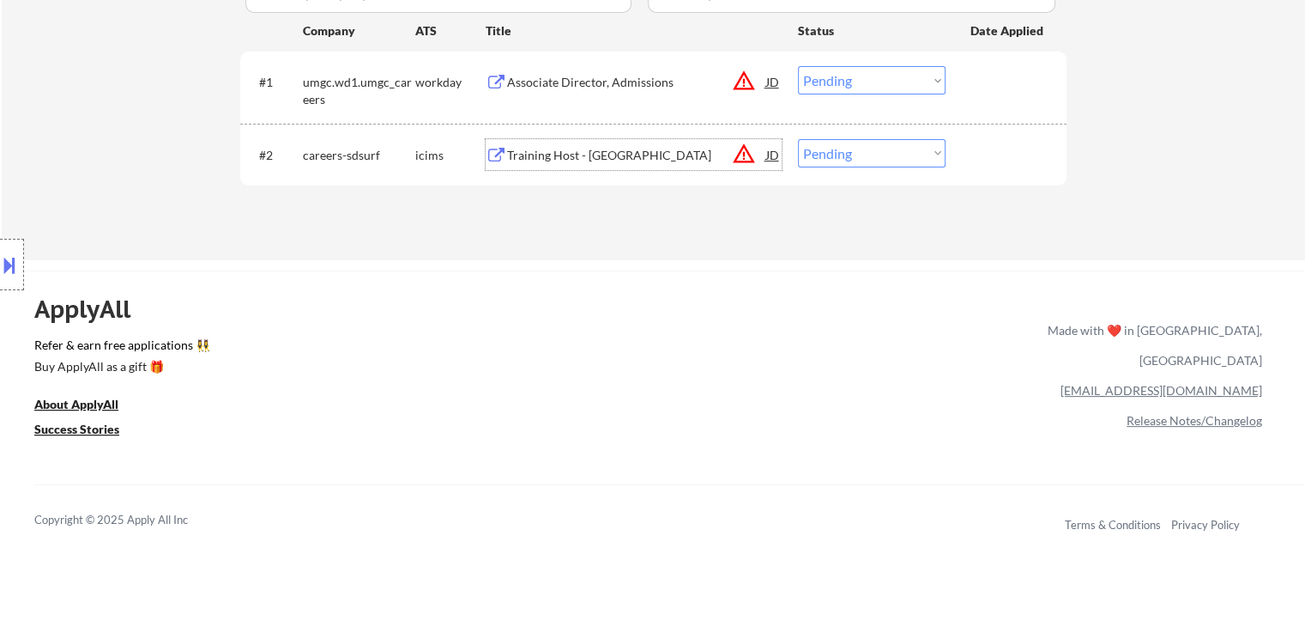
click at [602, 155] on div "Training Host - San Diego County" at bounding box center [636, 155] width 259 height 17
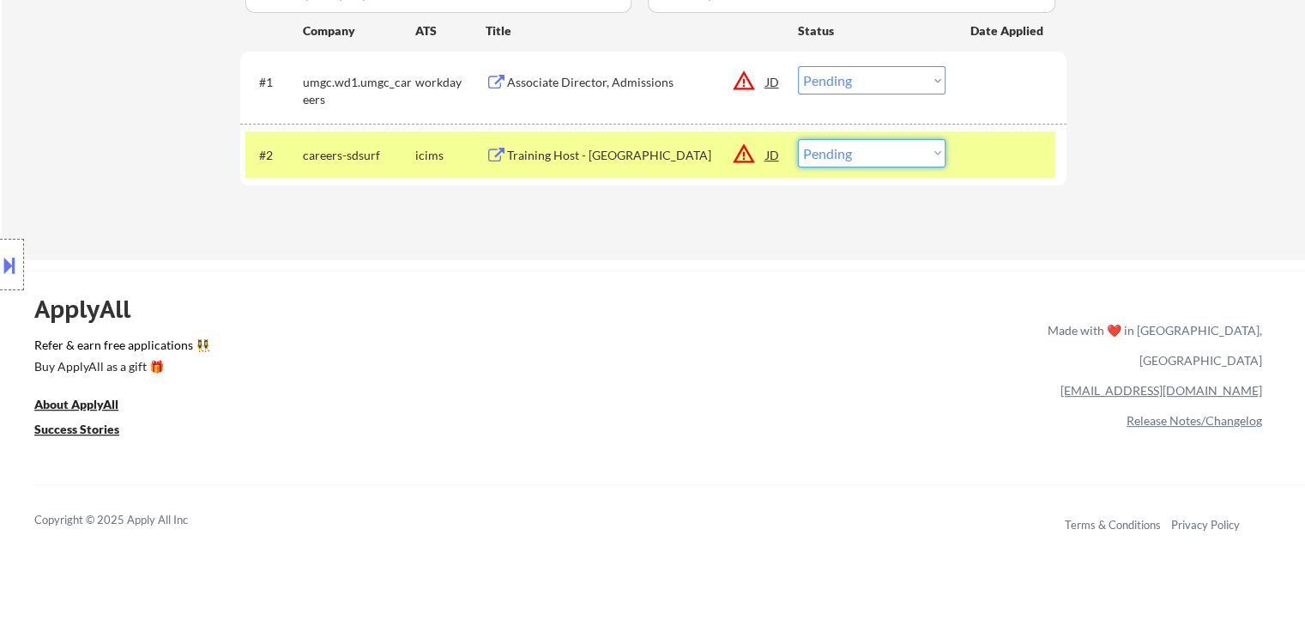
drag, startPoint x: 872, startPoint y: 157, endPoint x: 874, endPoint y: 166, distance: 8.8
click at [872, 158] on select "Choose an option... Pending Applied Excluded (Questions) Excluded (Expired) Exc…" at bounding box center [872, 153] width 148 height 28
select select ""excluded__bad_match_""
click at [798, 139] on select "Choose an option... Pending Applied Excluded (Questions) Excluded (Expired) Exc…" at bounding box center [872, 153] width 148 height 28
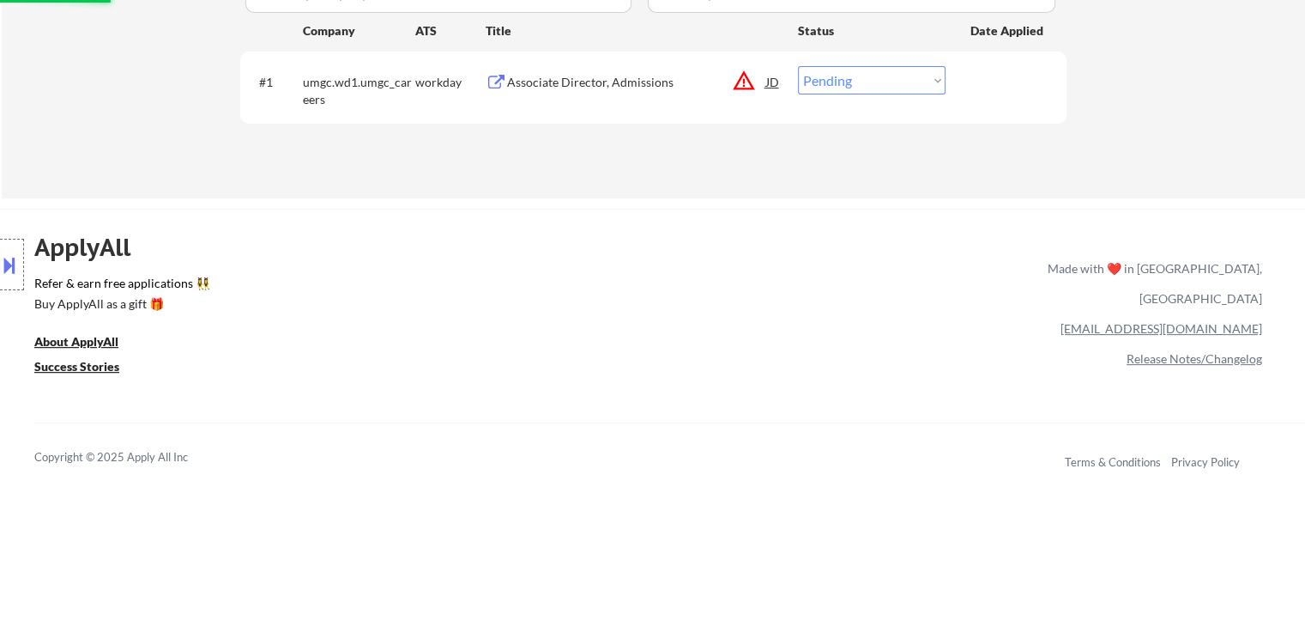
click at [642, 83] on div "Associate Director, Admissions" at bounding box center [636, 82] width 259 height 17
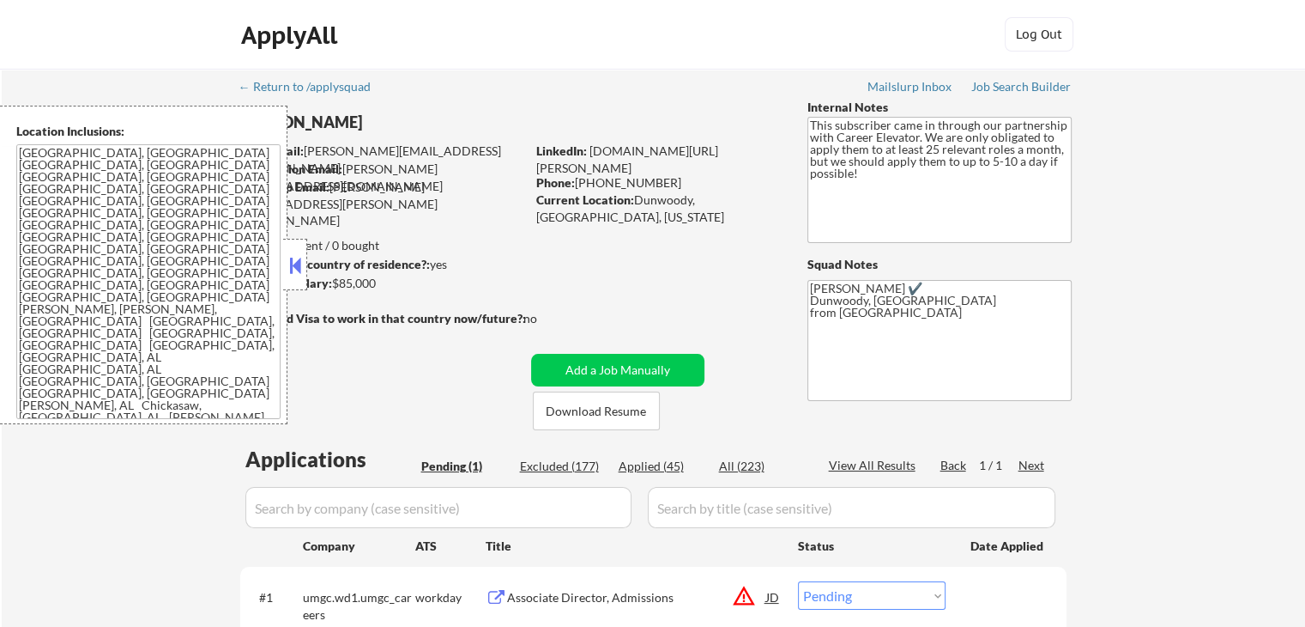
scroll to position [257, 0]
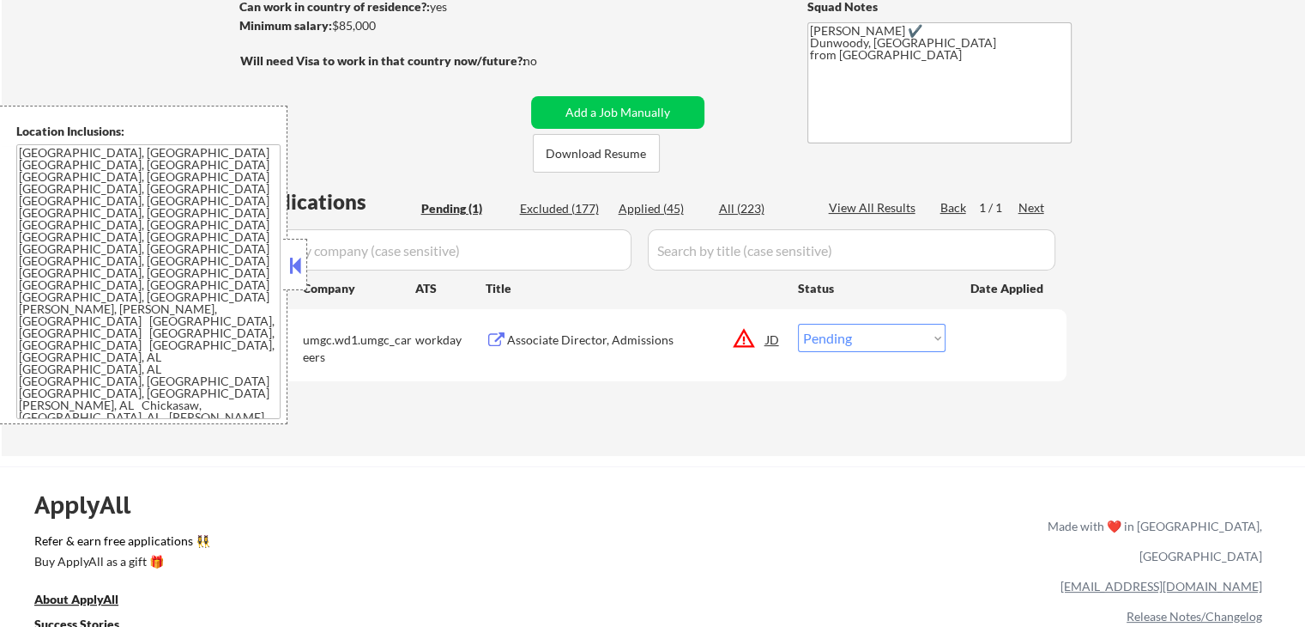
click at [838, 340] on select "Choose an option... Pending Applied Excluded (Questions) Excluded (Expired) Exc…" at bounding box center [872, 338] width 148 height 28
click at [798, 324] on select "Choose an option... Pending Applied Excluded (Questions) Excluded (Expired) Exc…" at bounding box center [872, 338] width 148 height 28
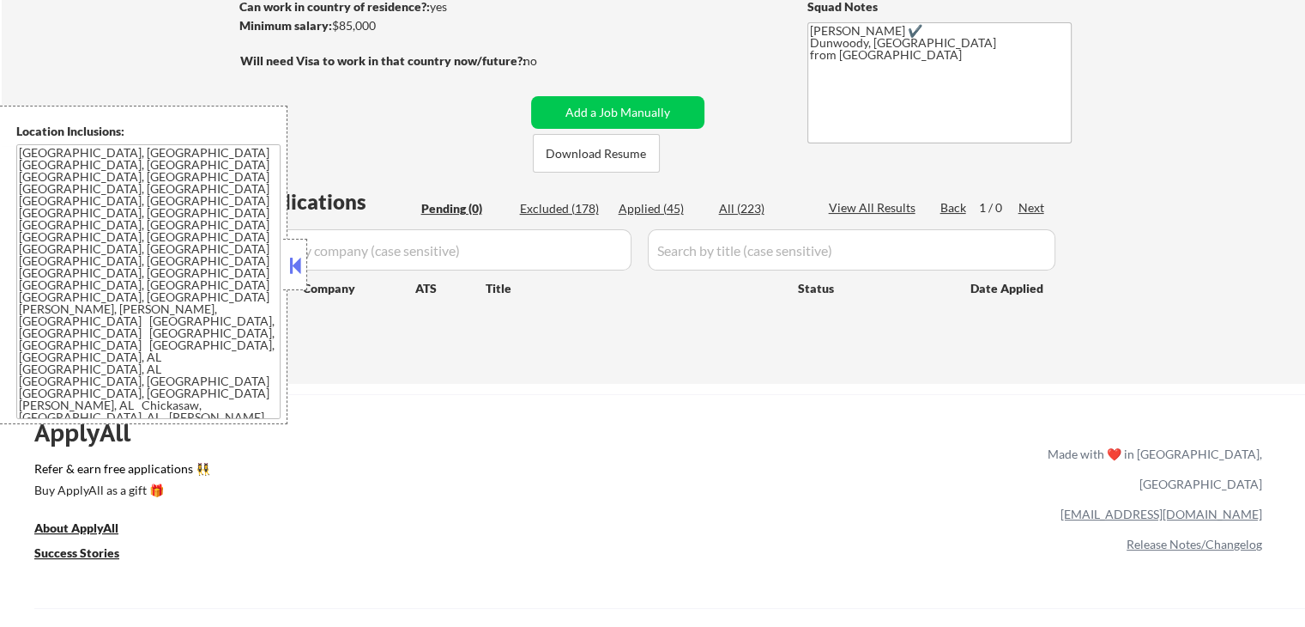
drag, startPoint x: 297, startPoint y: 266, endPoint x: 561, endPoint y: 234, distance: 266.2
click at [299, 266] on button at bounding box center [295, 265] width 19 height 26
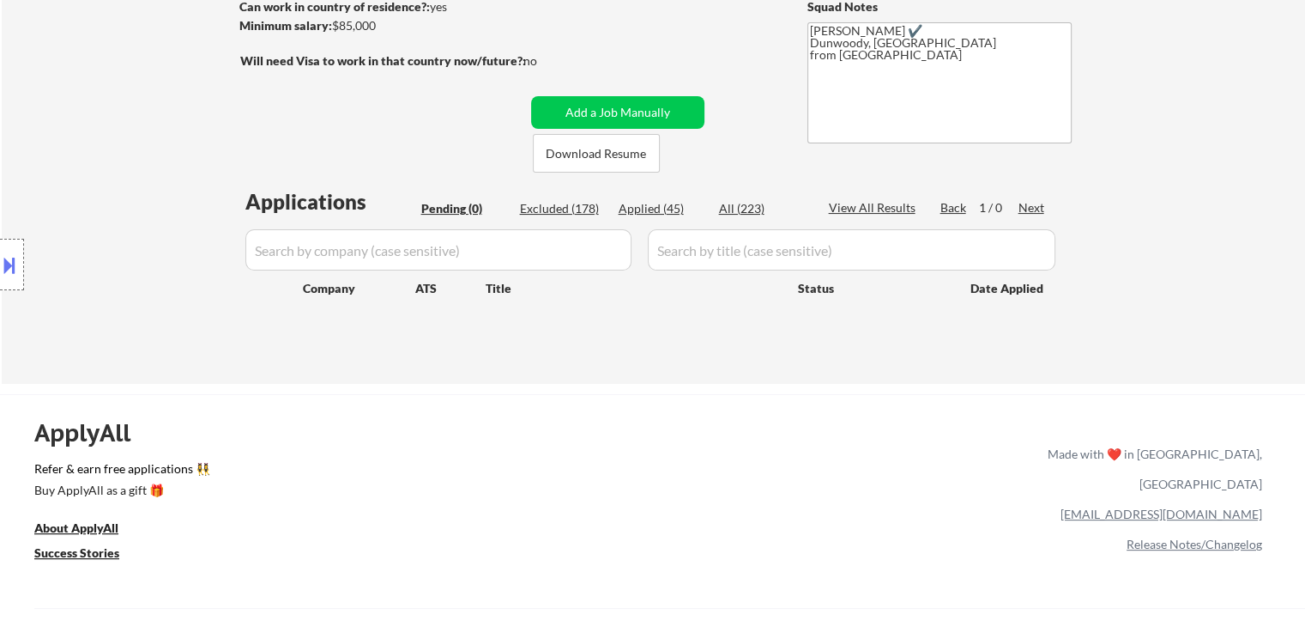
drag, startPoint x: 663, startPoint y: 209, endPoint x: 501, endPoint y: 98, distance: 195.7
click at [663, 208] on div "Applied (45)" at bounding box center [662, 208] width 86 height 17
select select ""applied""
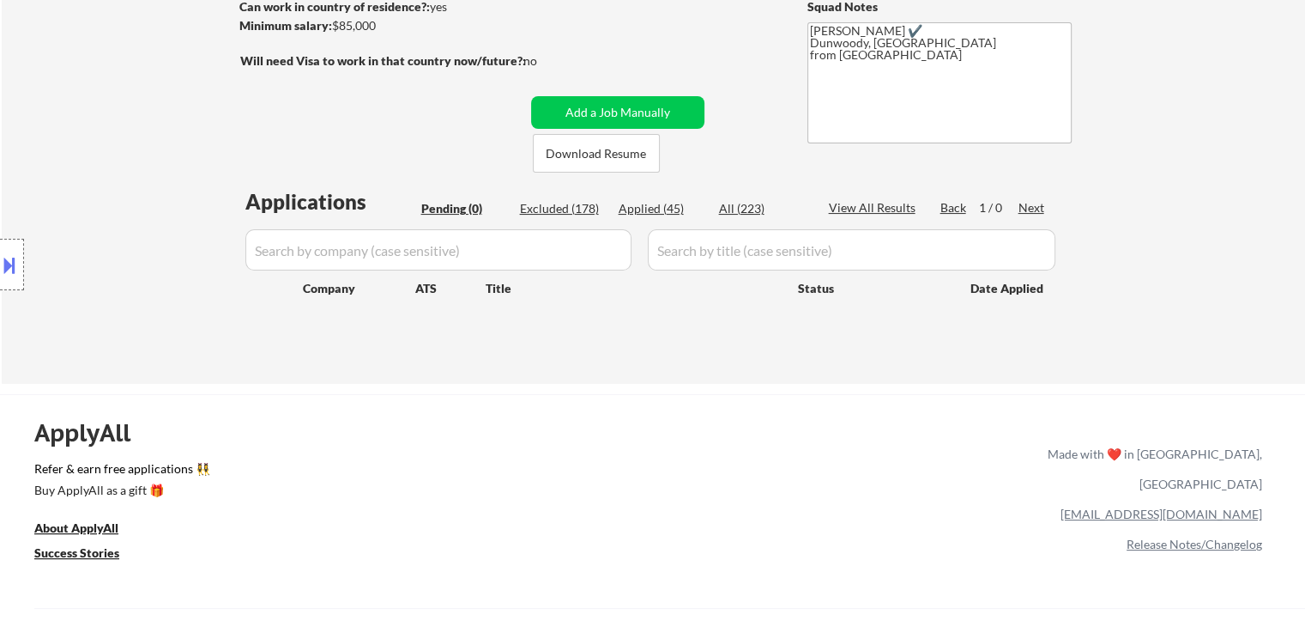
select select ""applied""
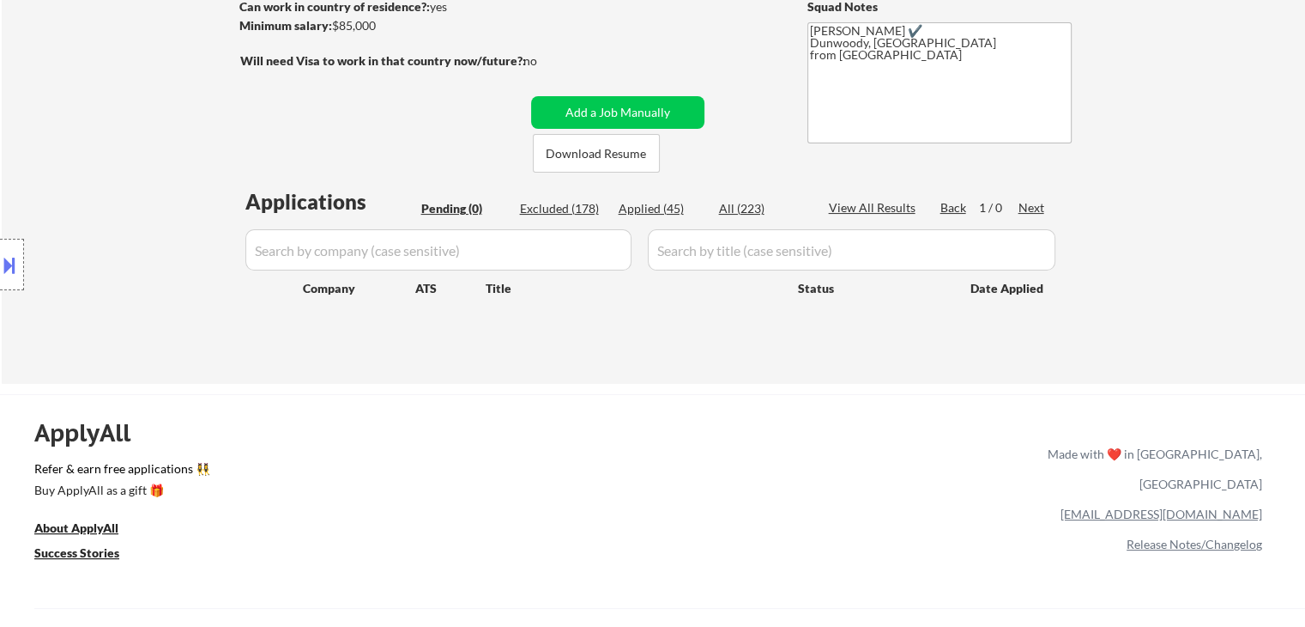
select select ""applied""
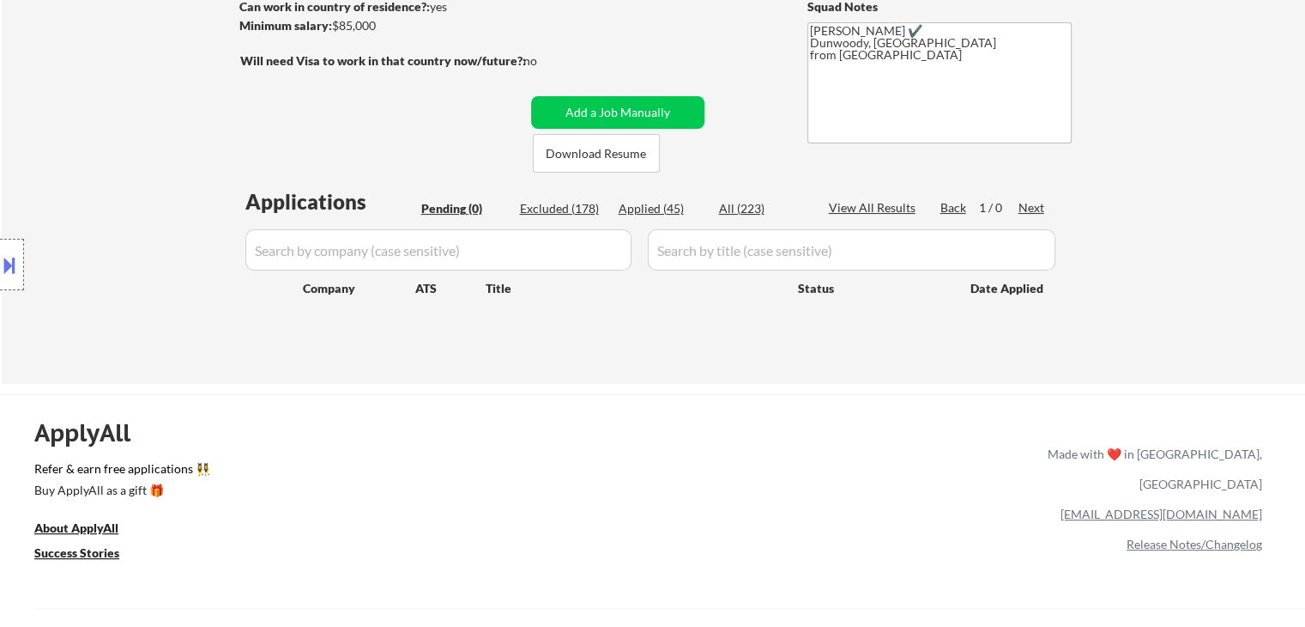
select select ""applied""
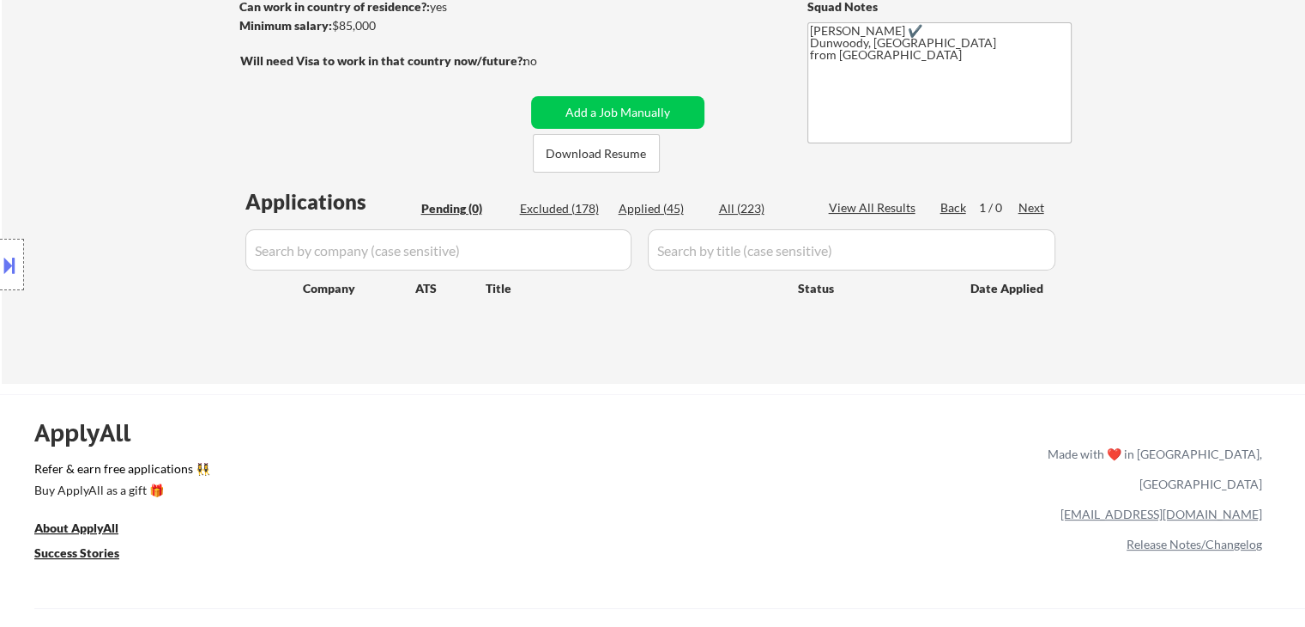
select select ""applied""
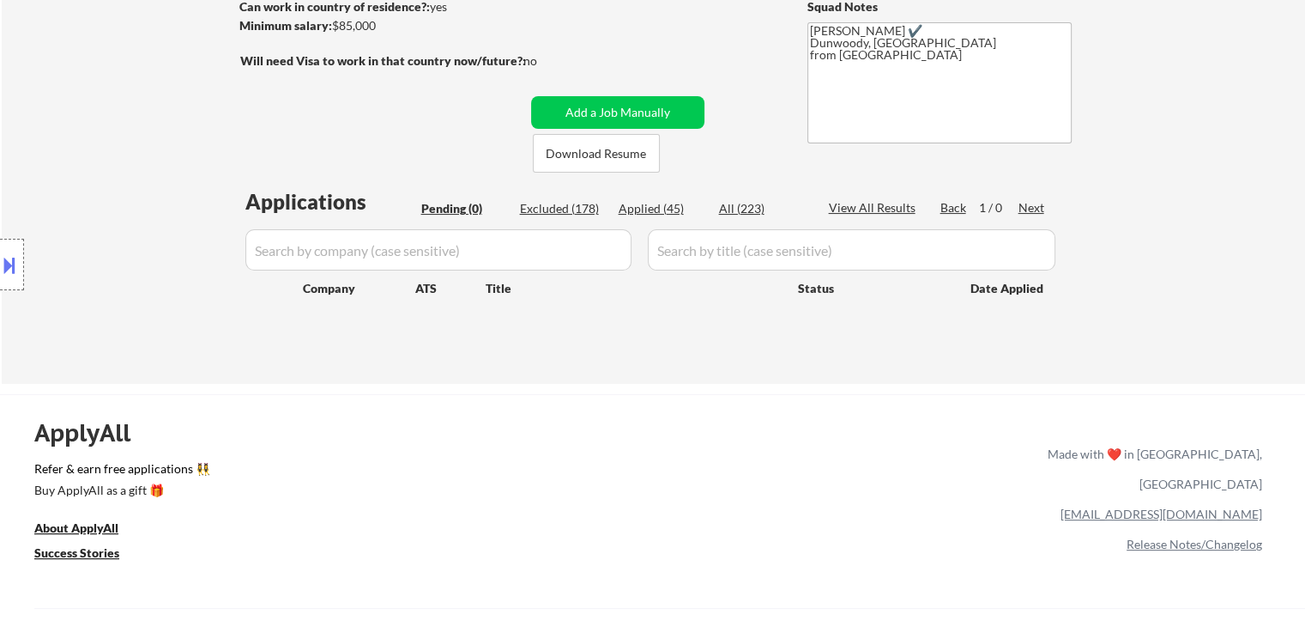
select select ""applied""
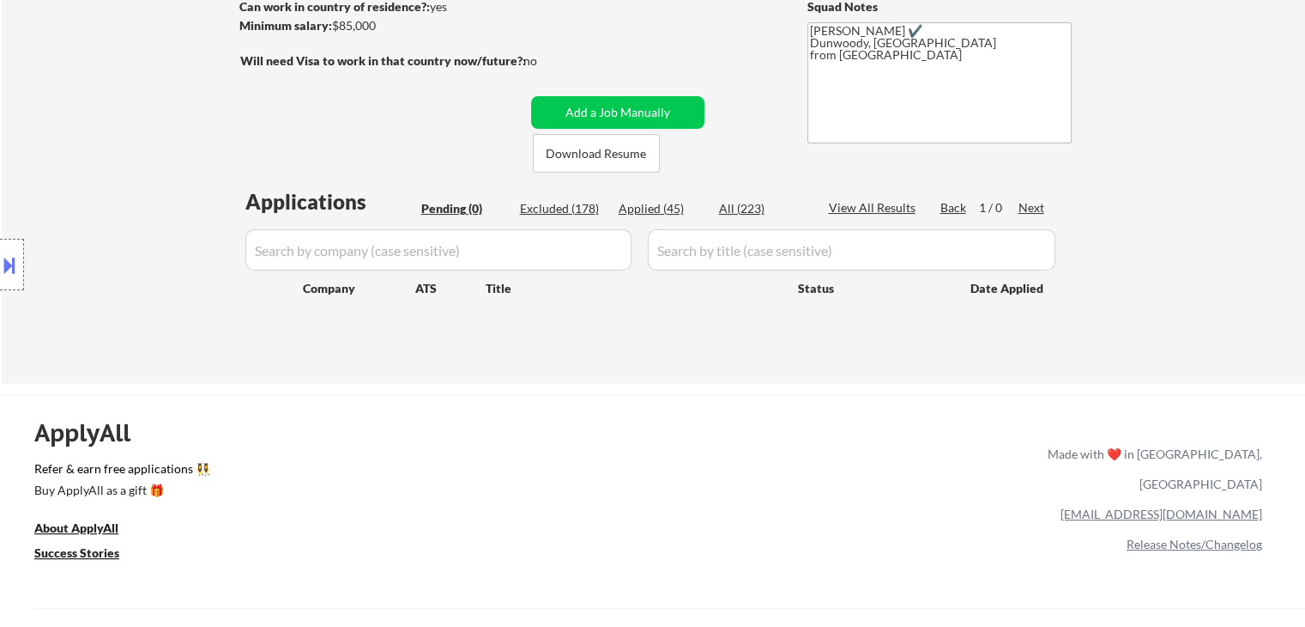
select select ""applied""
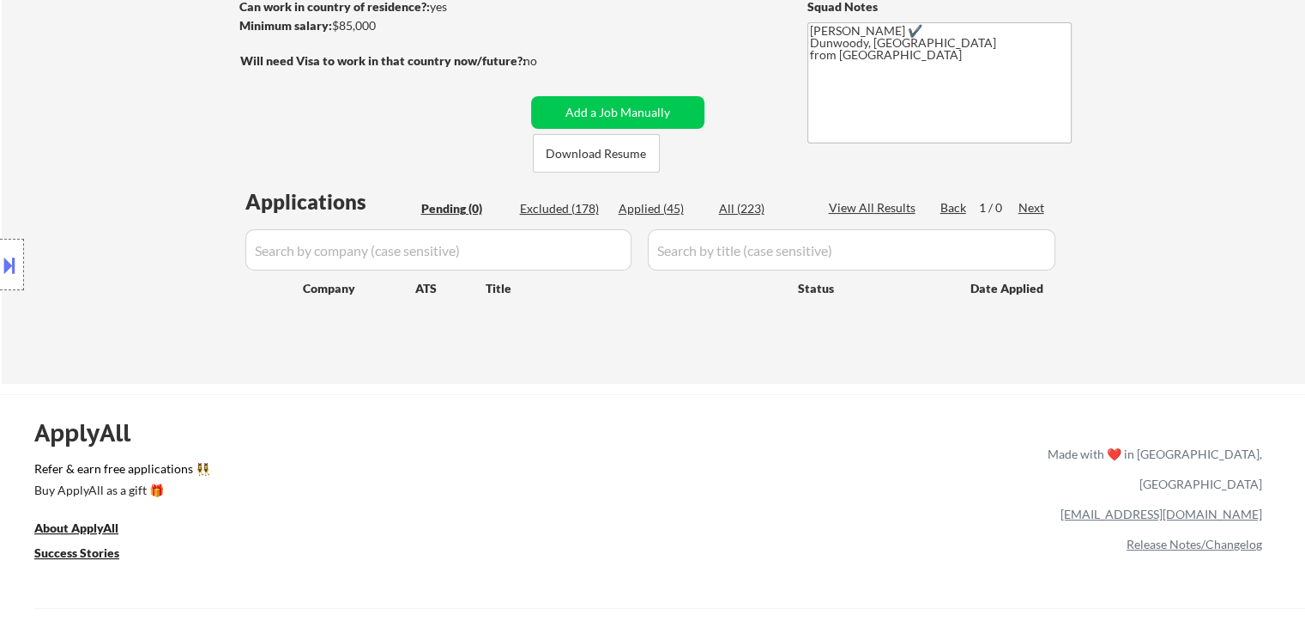
select select ""applied""
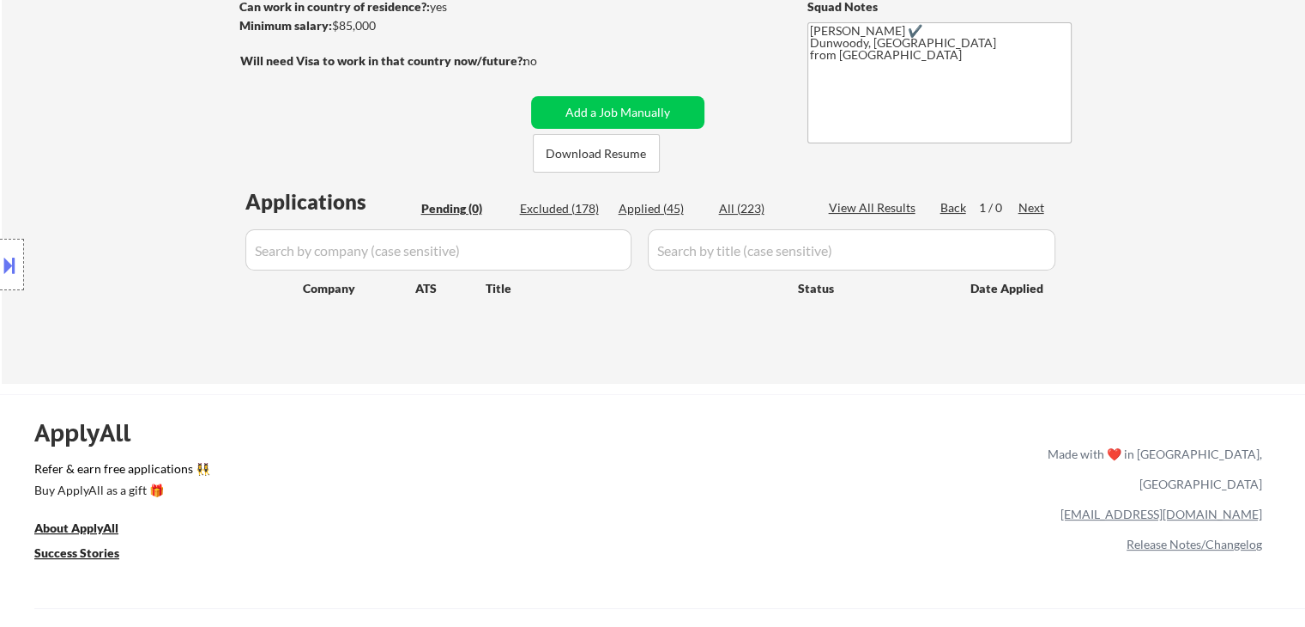
select select ""applied""
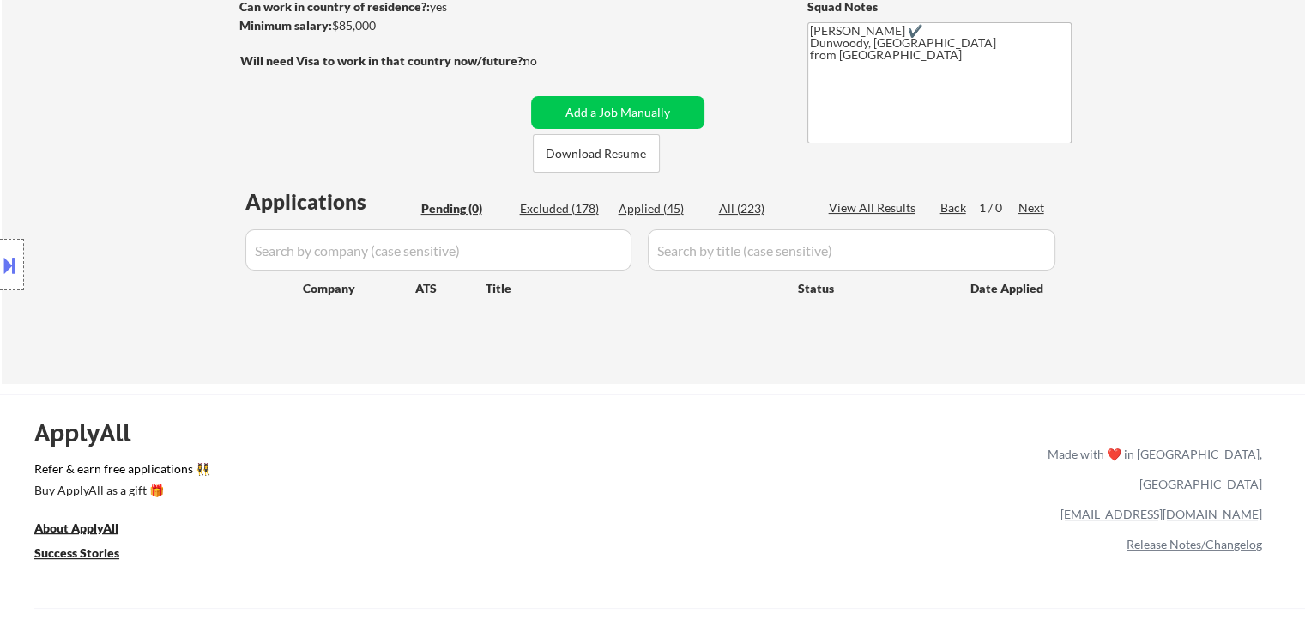
select select ""applied""
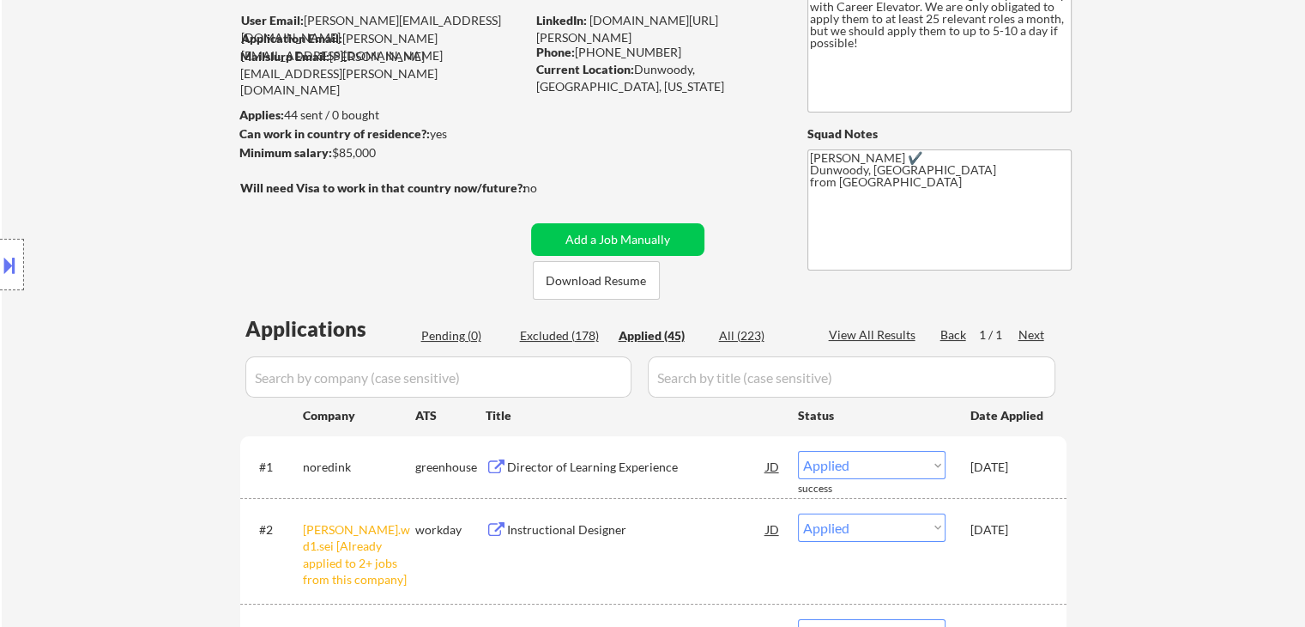
scroll to position [0, 0]
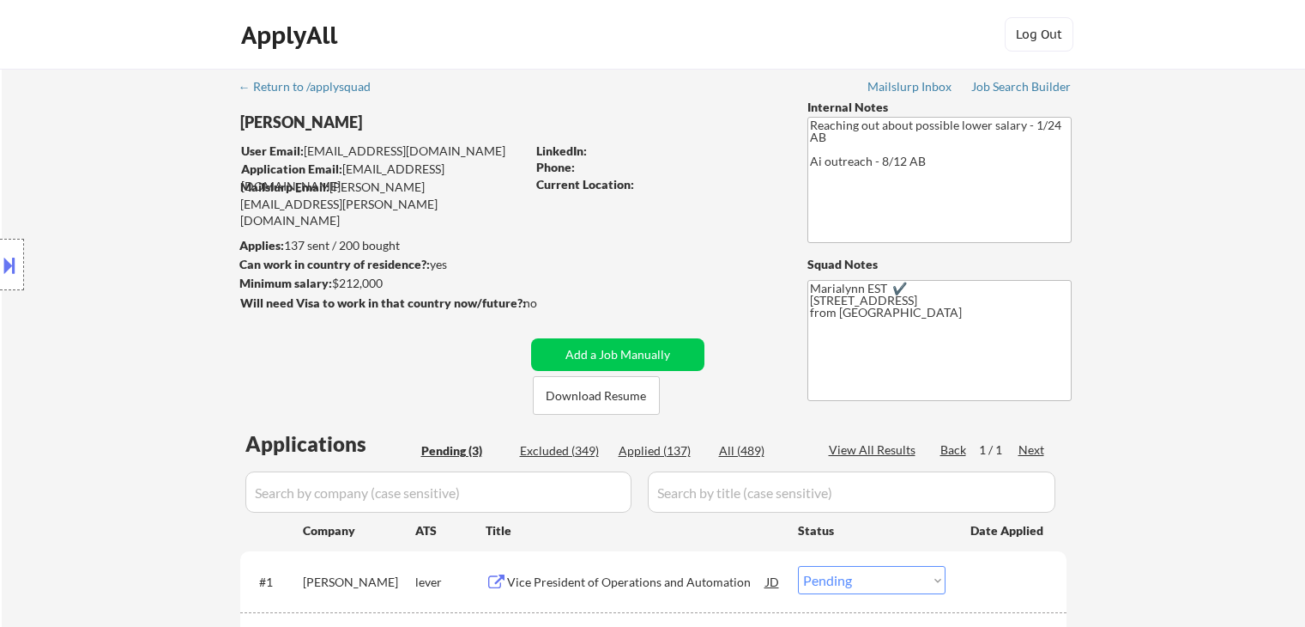
select select ""pending""
click at [566, 396] on button "Download Resume" at bounding box center [596, 395] width 127 height 39
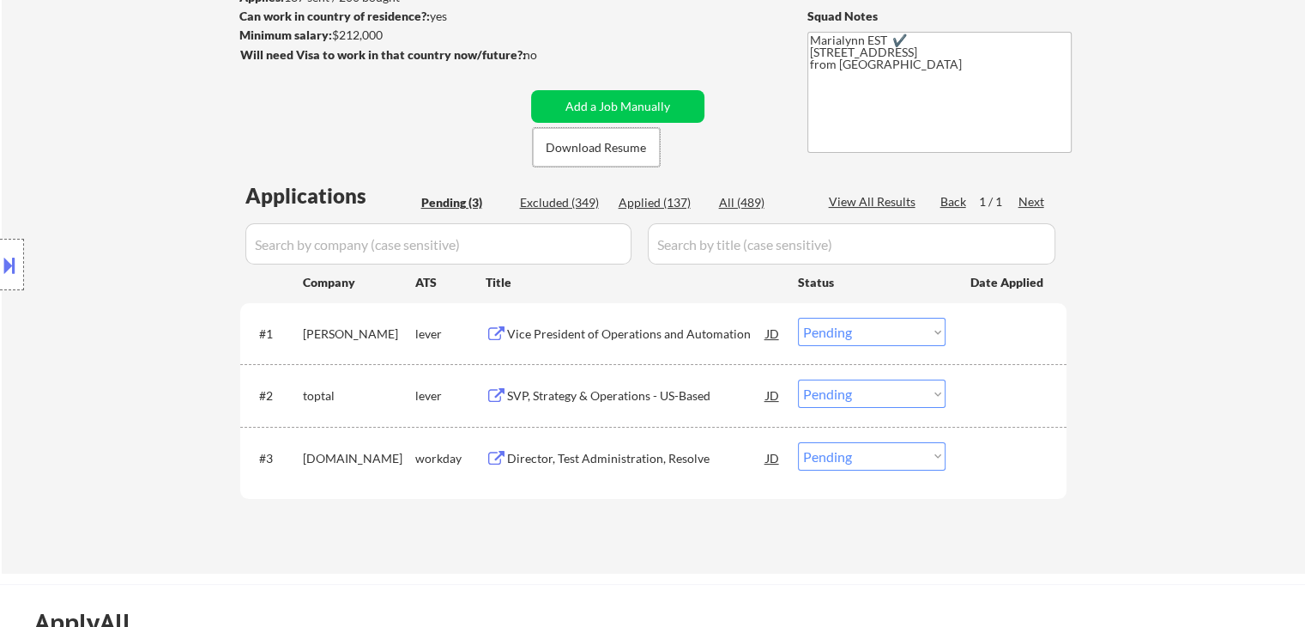
scroll to position [343, 0]
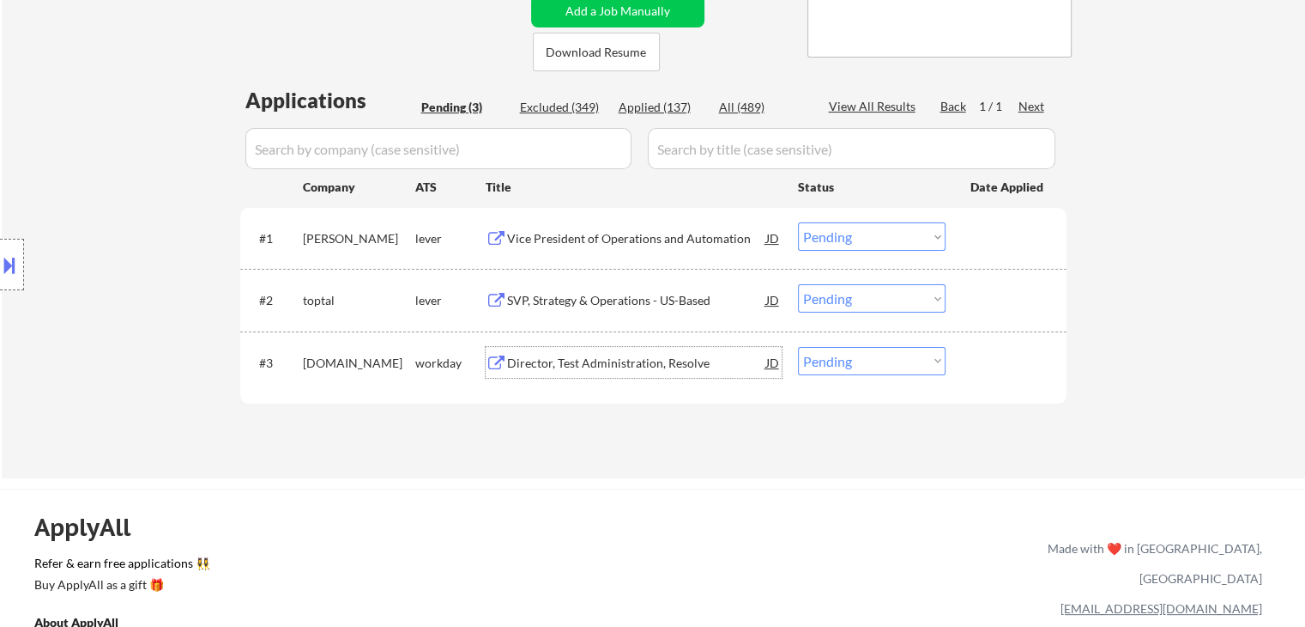
click at [635, 365] on div "Director, Test Administration, Resolve" at bounding box center [636, 362] width 259 height 17
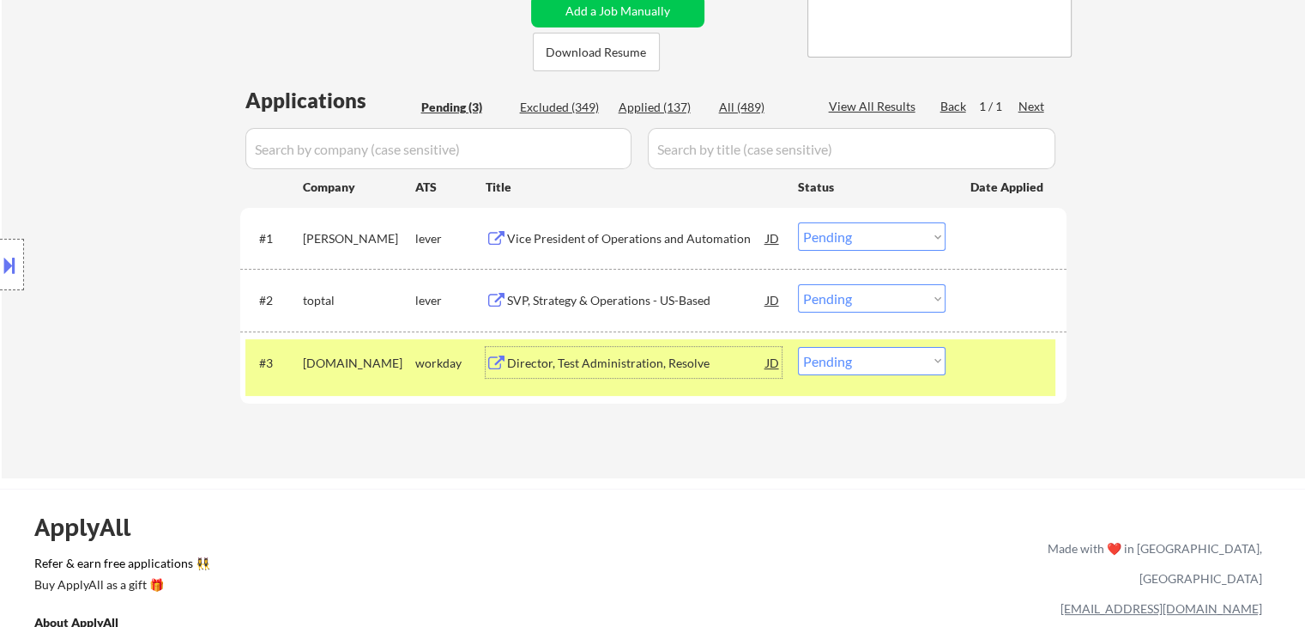
click at [827, 363] on select "Choose an option... Pending Applied Excluded (Questions) Excluded (Expired) Exc…" at bounding box center [872, 361] width 148 height 28
select select ""excluded__salary_""
click at [798, 347] on select "Choose an option... Pending Applied Excluded (Questions) Excluded (Expired) Exc…" at bounding box center [872, 361] width 148 height 28
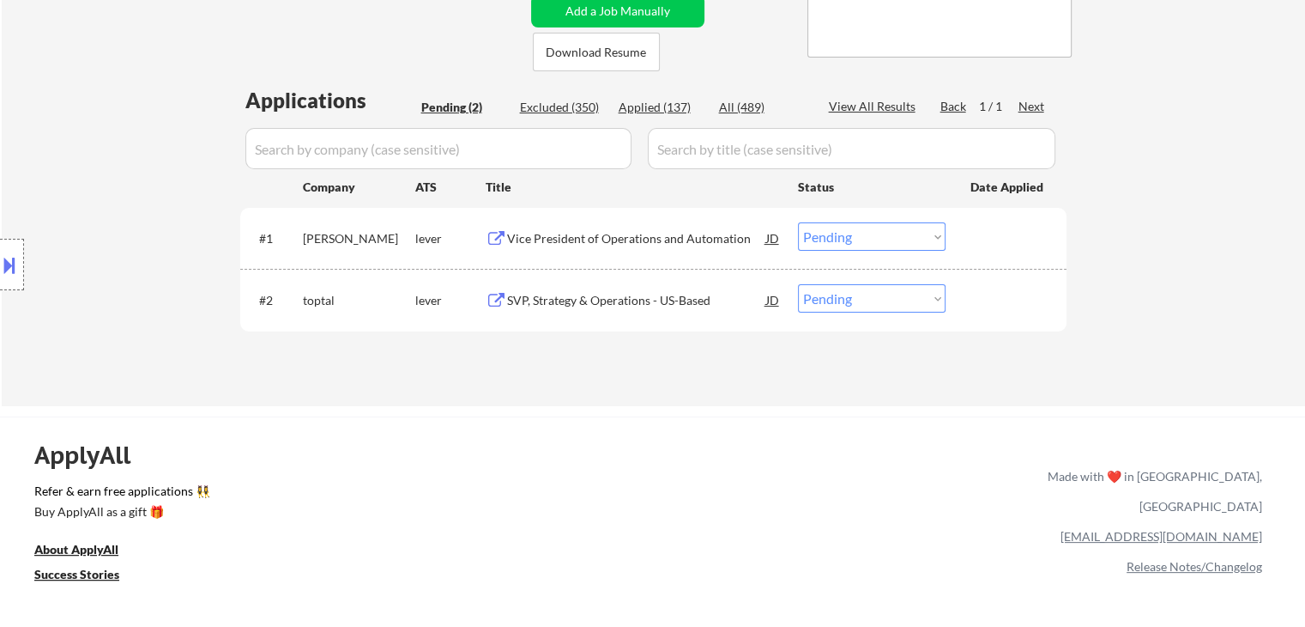
click at [641, 303] on div "SVP, Strategy & Operations - US-Based" at bounding box center [636, 300] width 259 height 17
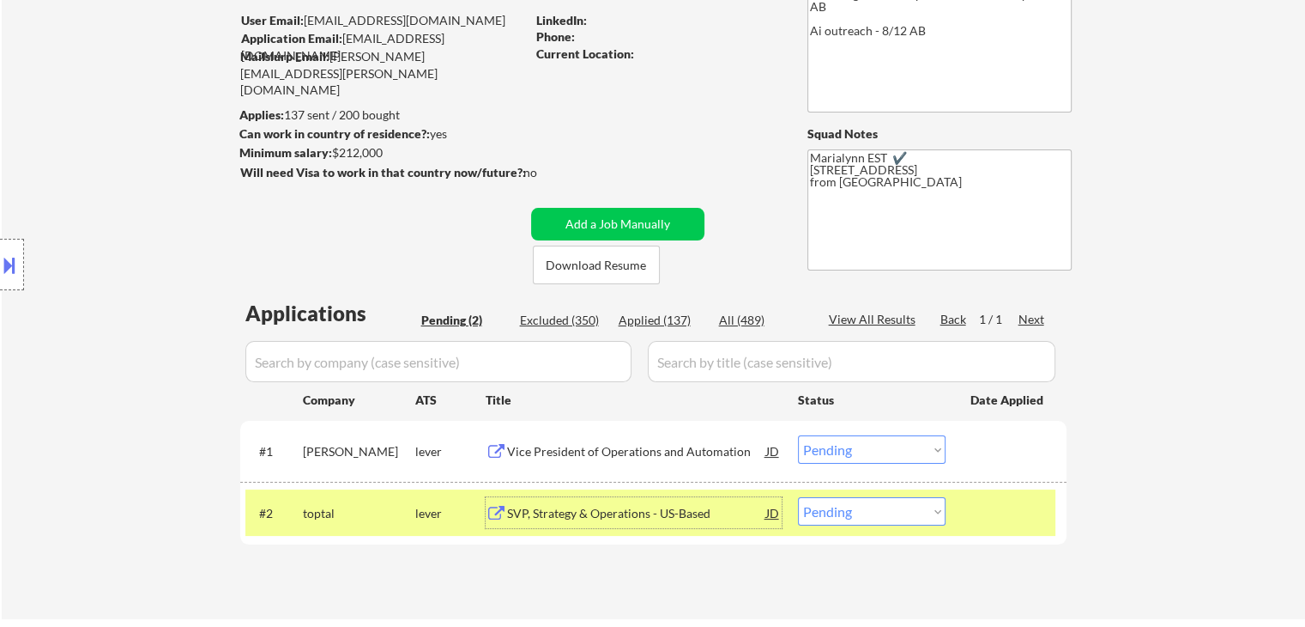
scroll to position [172, 0]
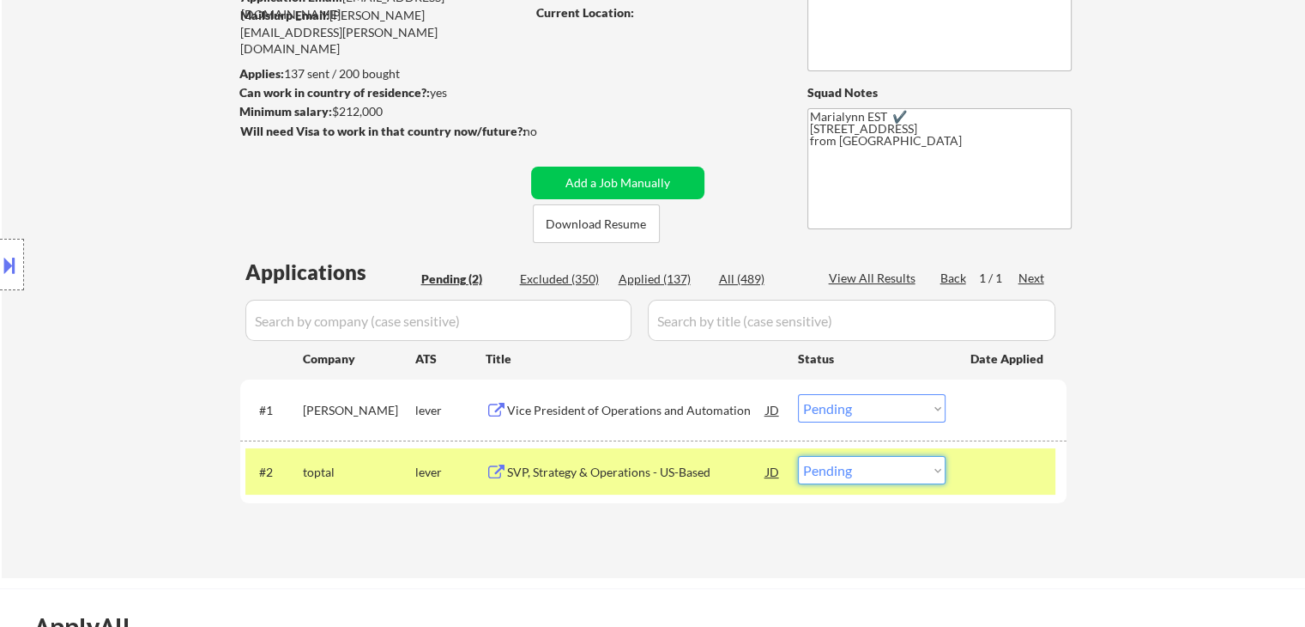
click at [844, 477] on select "Choose an option... Pending Applied Excluded (Questions) Excluded (Expired) Exc…" at bounding box center [872, 470] width 148 height 28
drag, startPoint x: 888, startPoint y: 471, endPoint x: 896, endPoint y: 457, distance: 16.5
click at [888, 471] on select "Choose an option... Pending Applied Excluded (Questions) Excluded (Expired) Exc…" at bounding box center [872, 470] width 148 height 28
select select ""excluded__expired_""
click at [798, 456] on select "Choose an option... Pending Applied Excluded (Questions) Excluded (Expired) Exc…" at bounding box center [872, 470] width 148 height 28
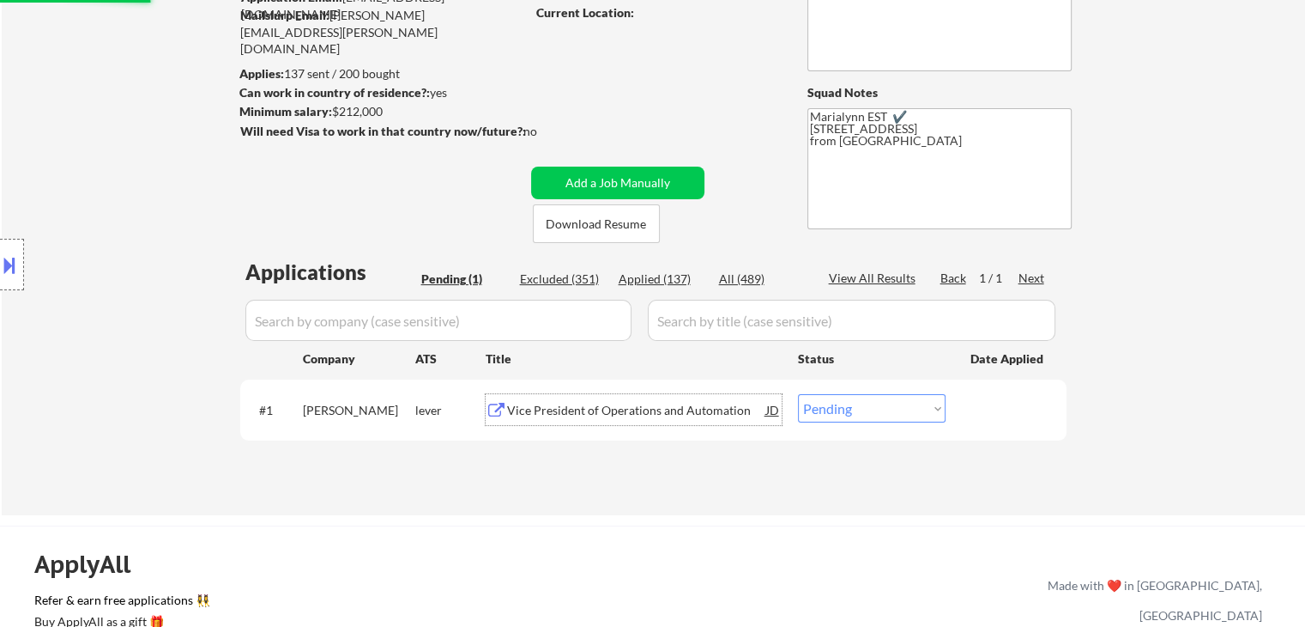
click at [615, 412] on div "Vice President of Operations and Automation" at bounding box center [636, 410] width 259 height 17
